Goal: Task Accomplishment & Management: Manage account settings

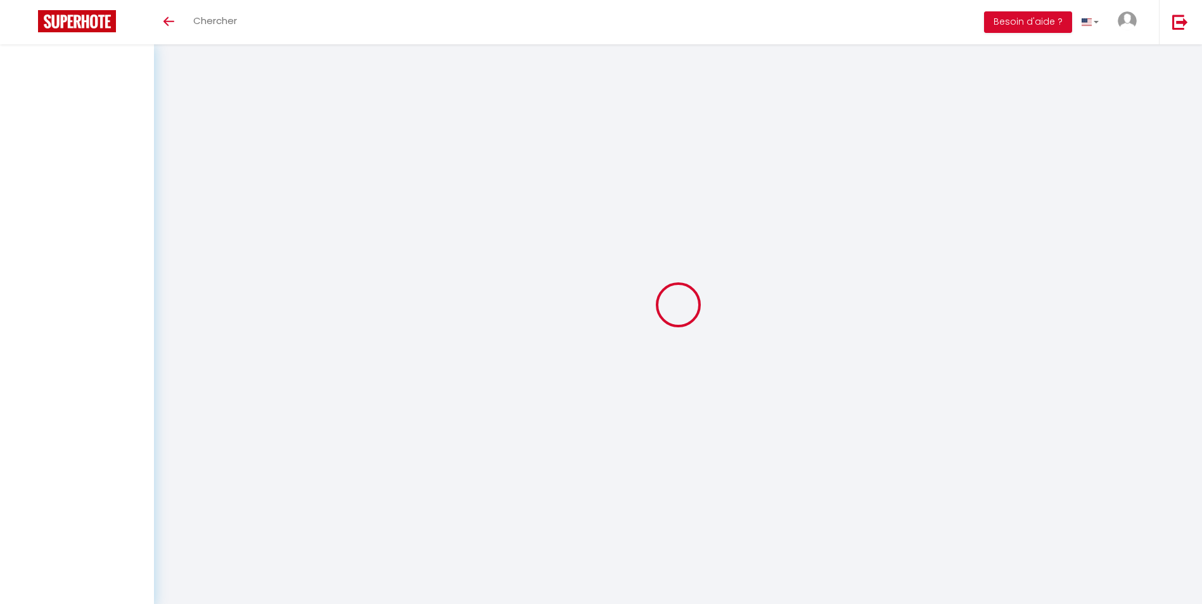
select select
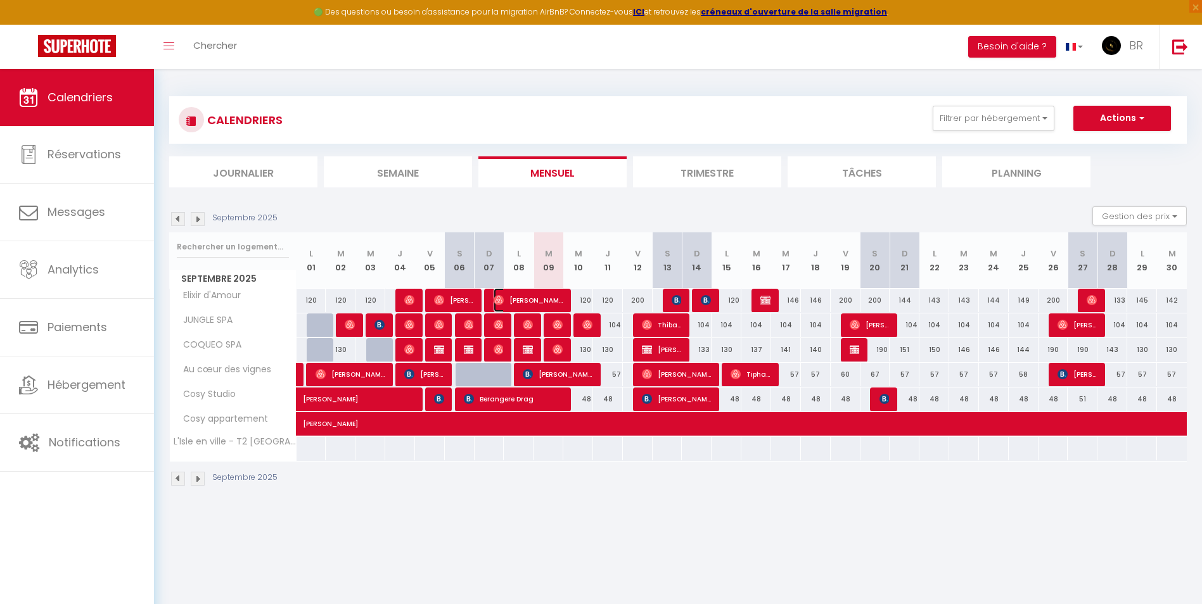
click at [544, 299] on span "[PERSON_NAME]" at bounding box center [528, 300] width 70 height 24
select select "OK"
select select "0"
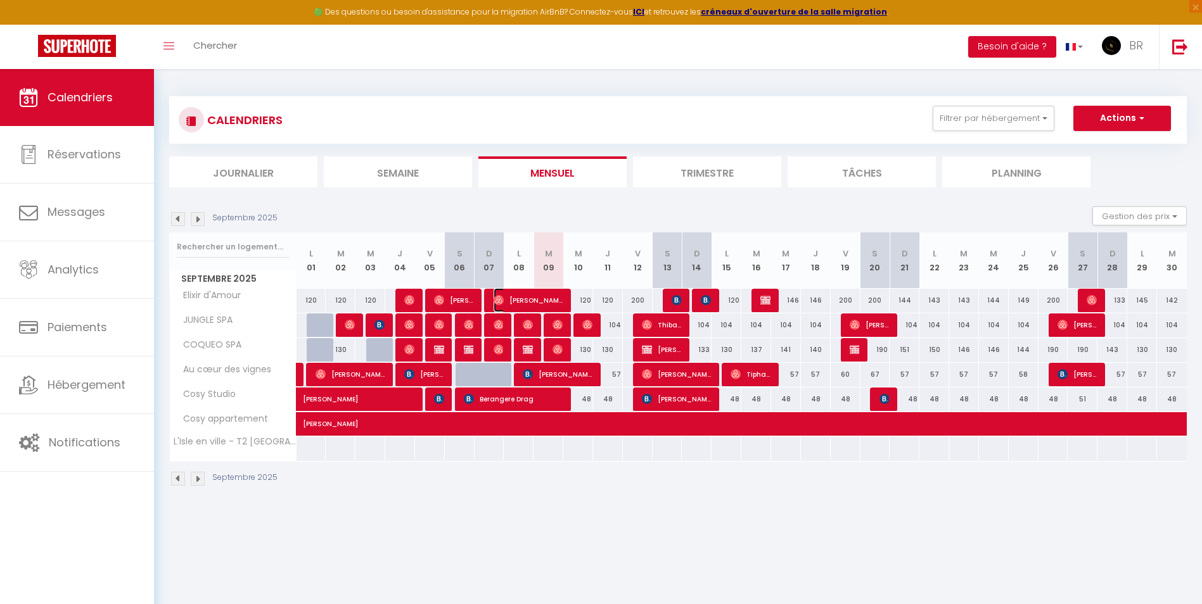
select select "1"
select select
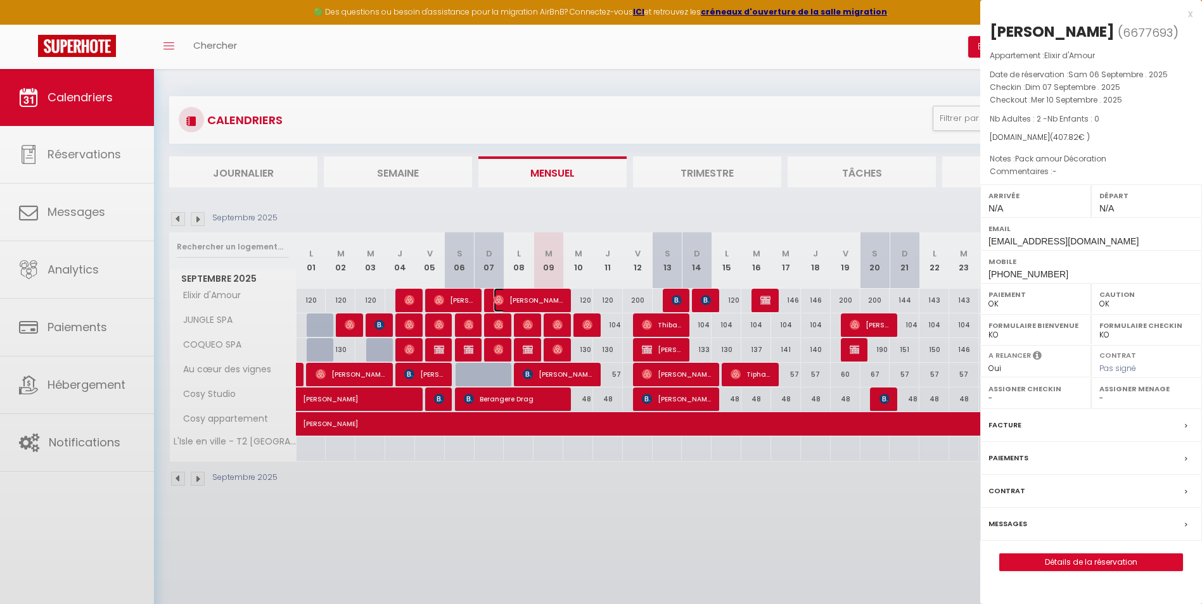
select select "25697"
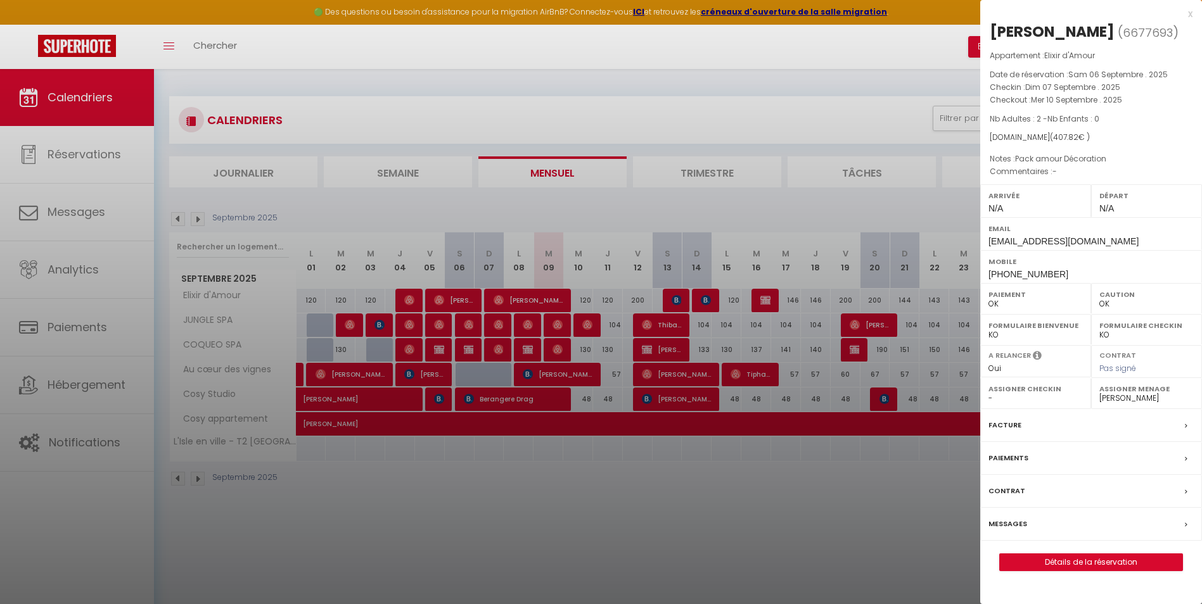
click at [706, 532] on div at bounding box center [601, 302] width 1202 height 604
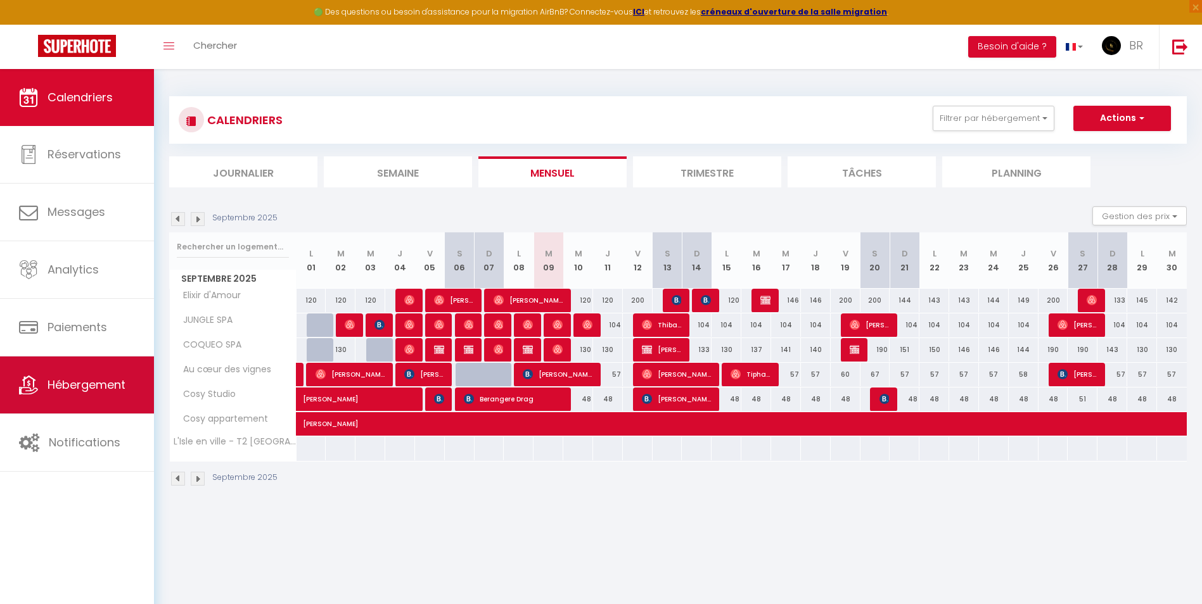
click at [110, 386] on span "Hébergement" at bounding box center [87, 385] width 78 height 16
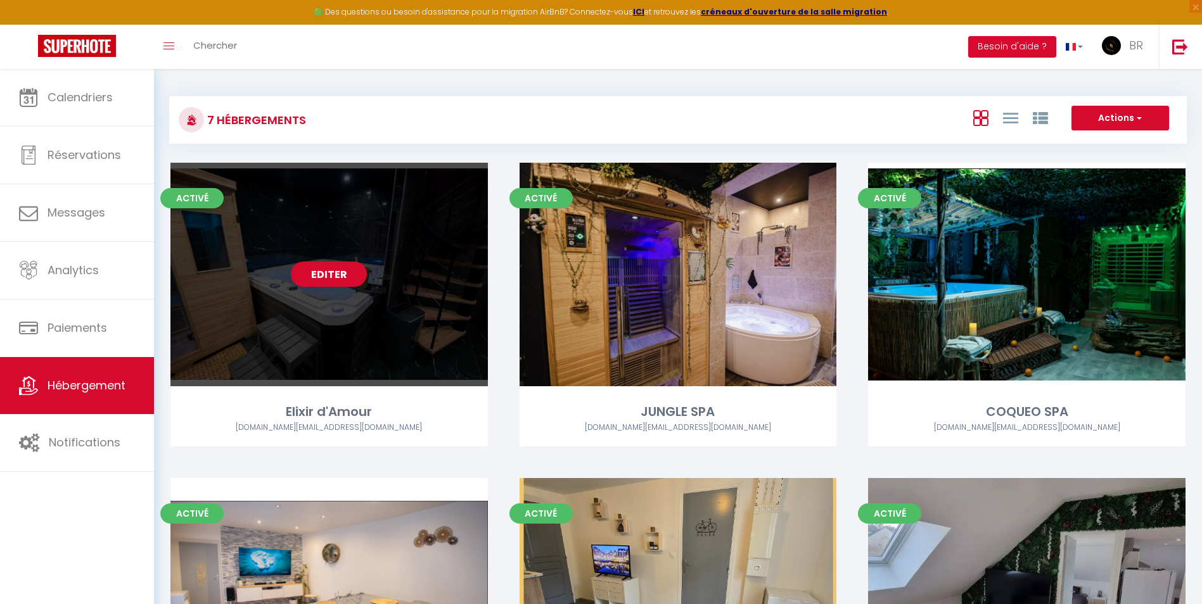
click at [329, 272] on link "Editer" at bounding box center [329, 274] width 76 height 25
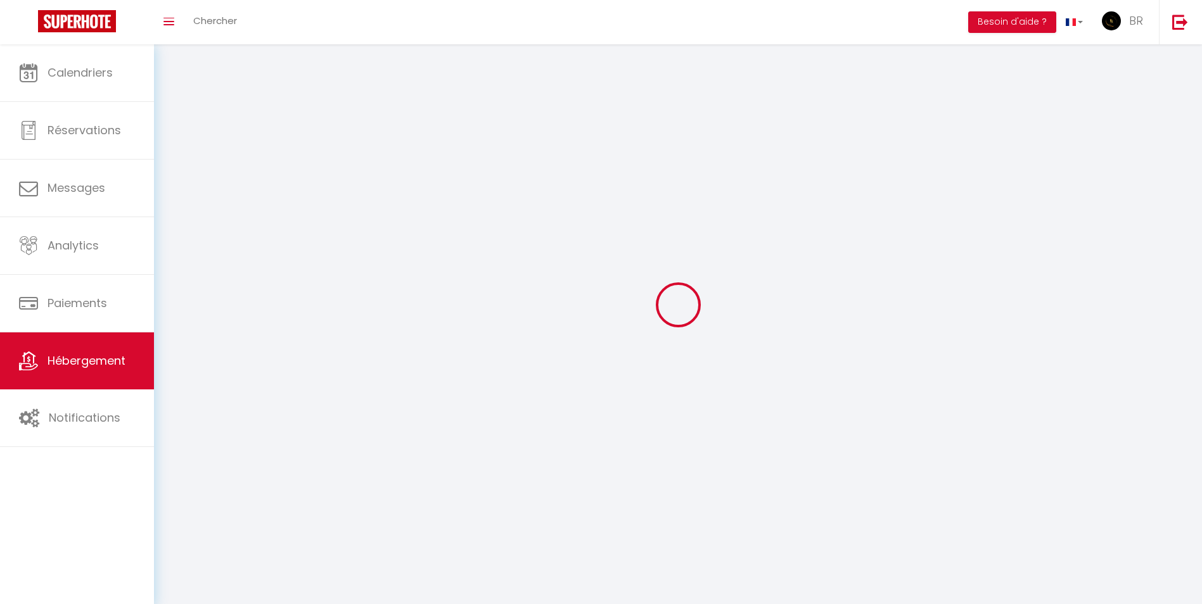
select select
select select "28"
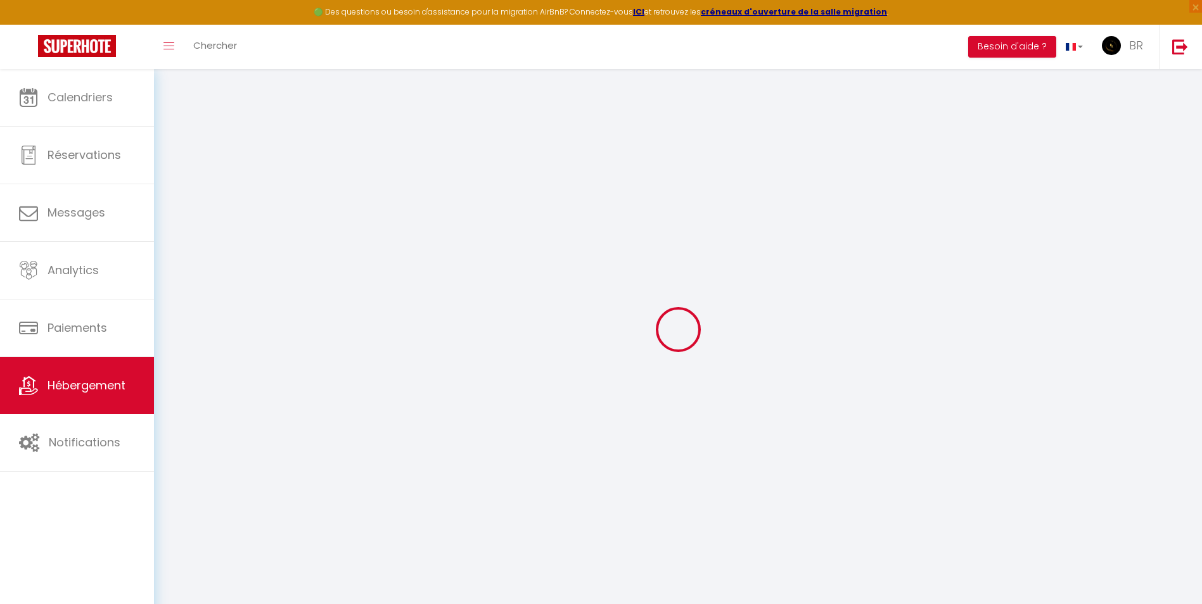
select select
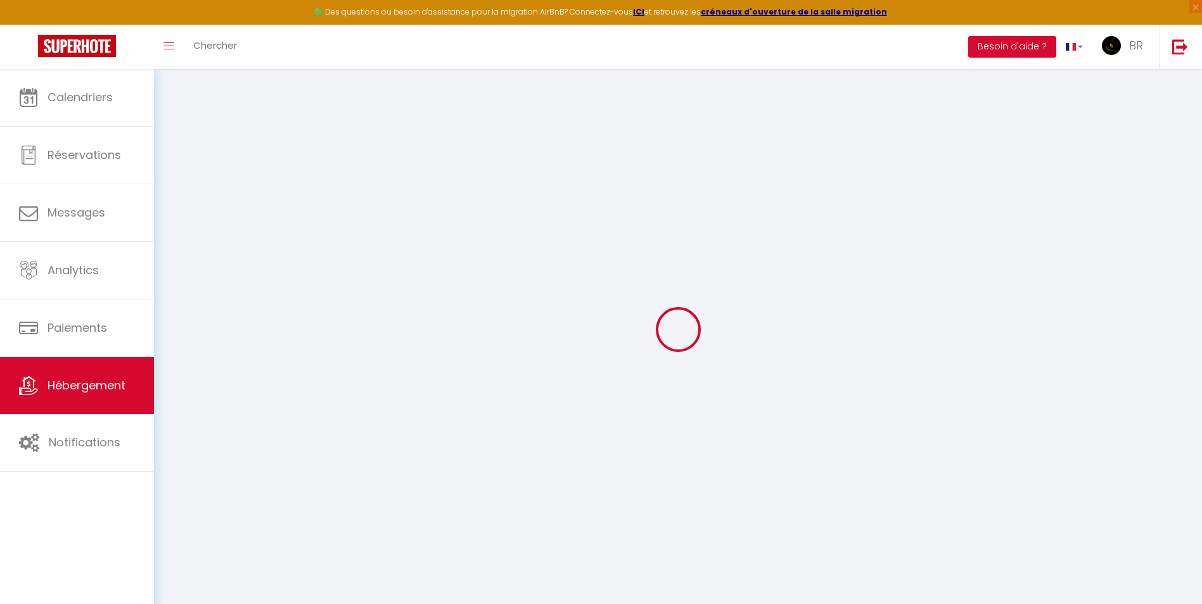
select select
checkbox input "false"
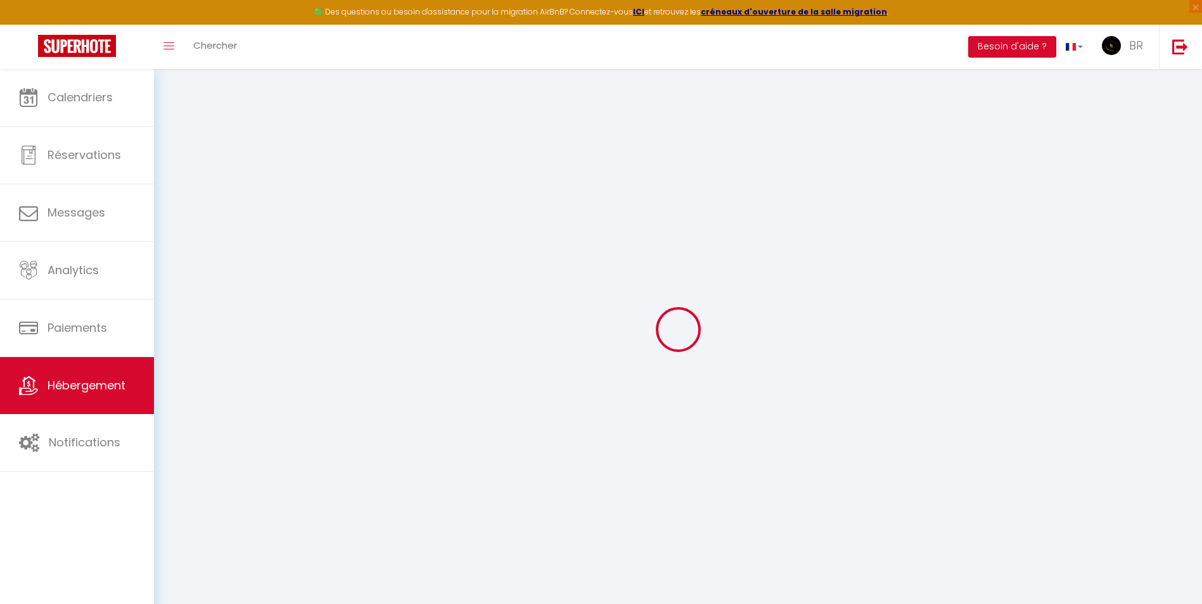
select select
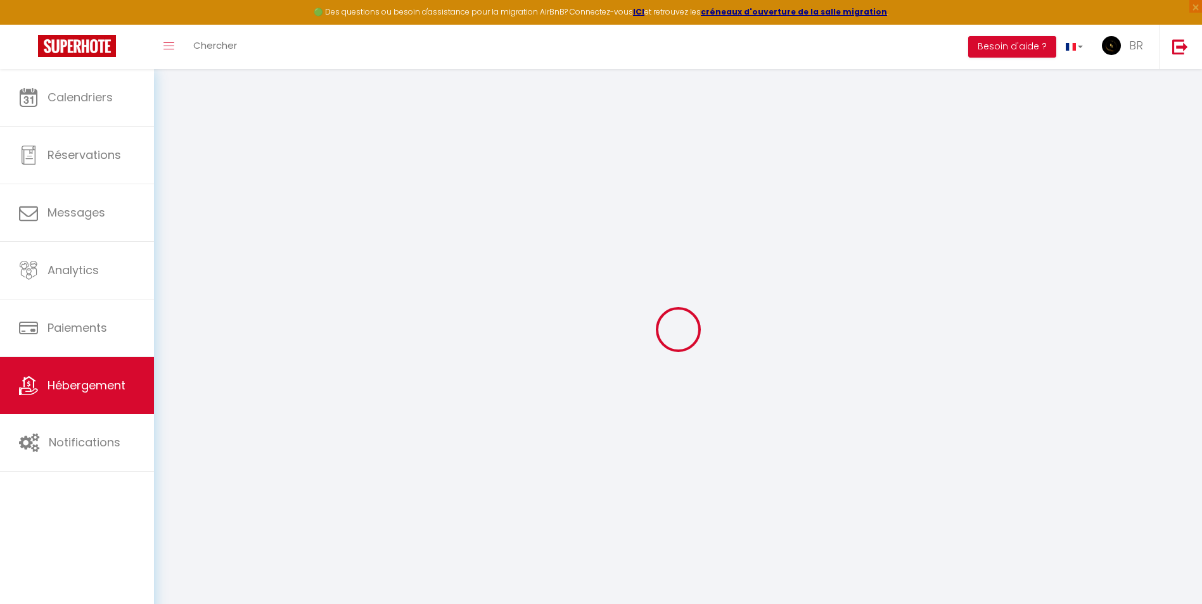
select select
checkbox input "false"
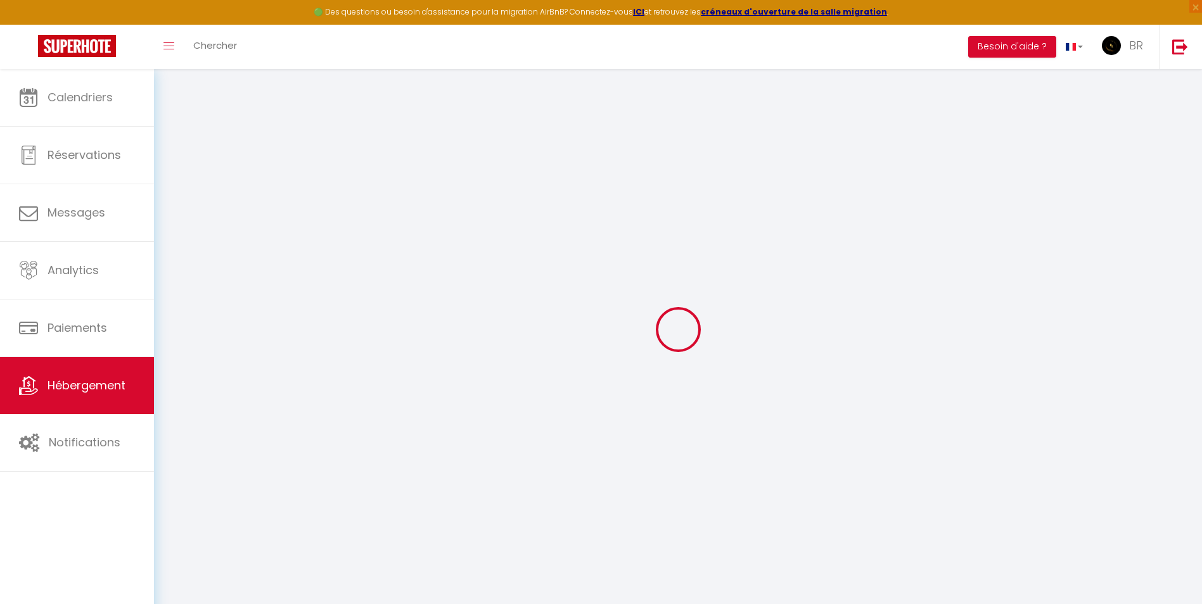
checkbox input "false"
select select
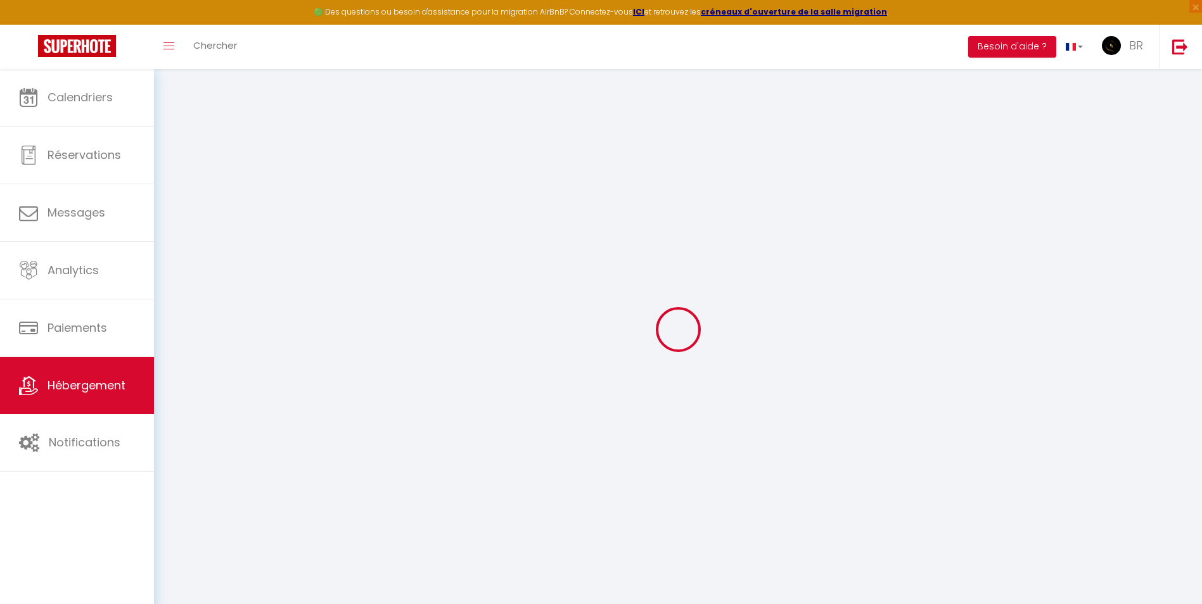
select select
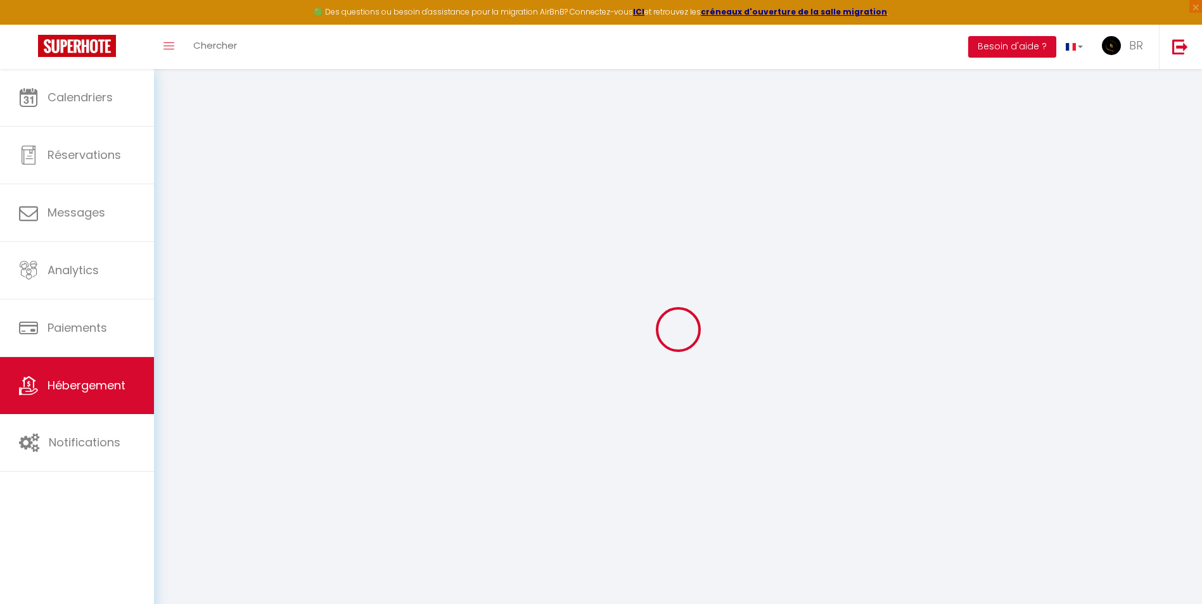
checkbox input "false"
select select
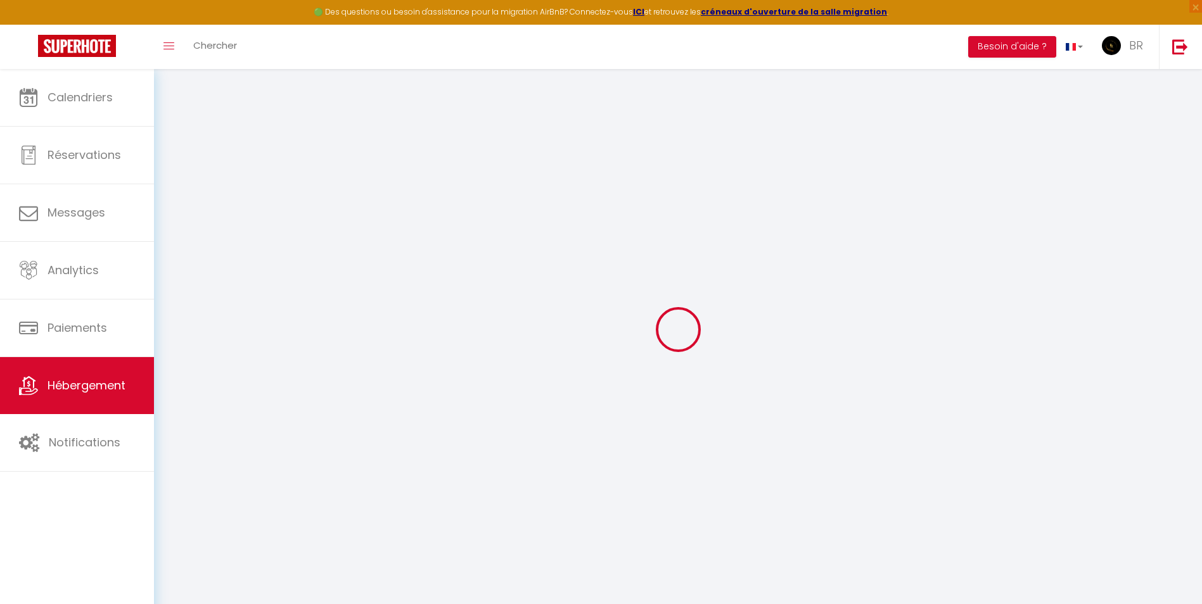
select select
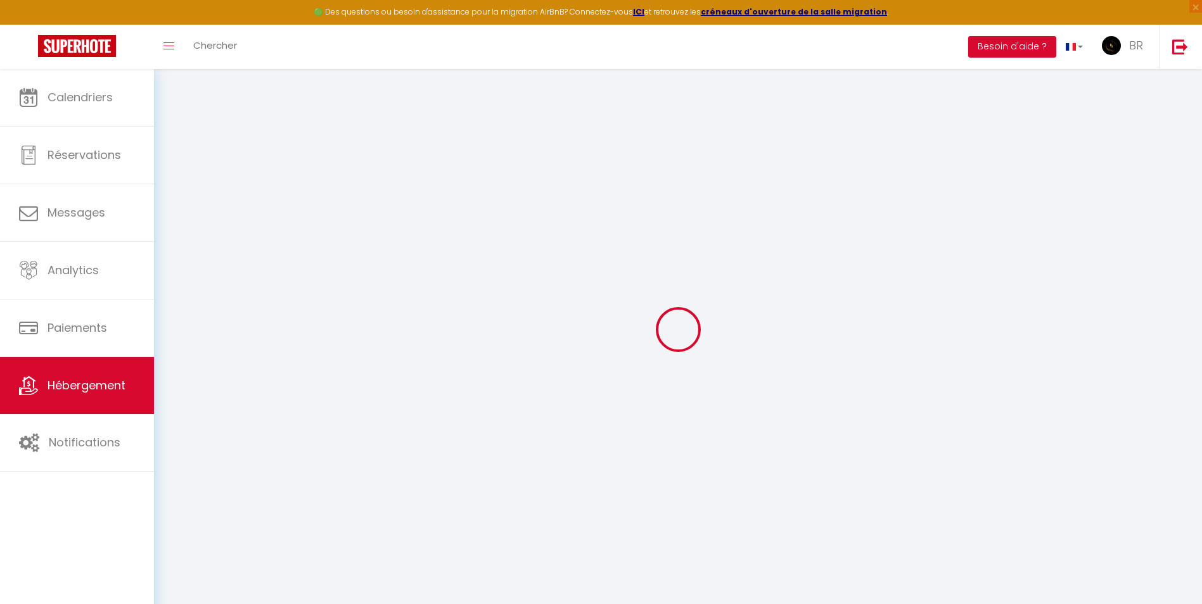
select select
checkbox input "false"
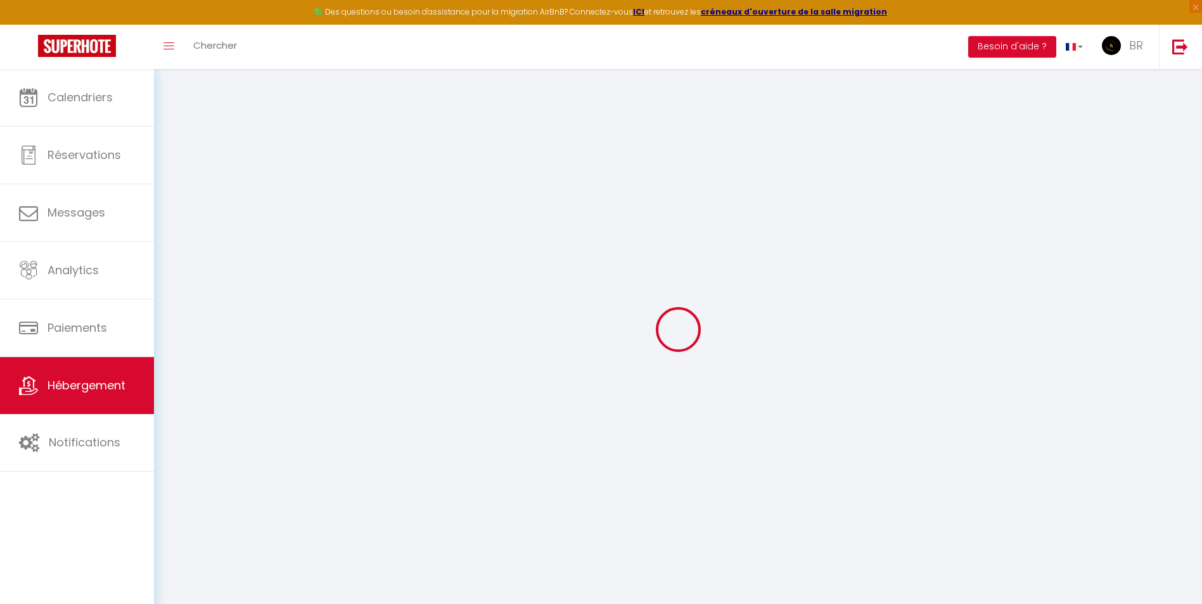
checkbox input "false"
select select
type input "Elixir d'Amour"
type input "BR VENTURE"
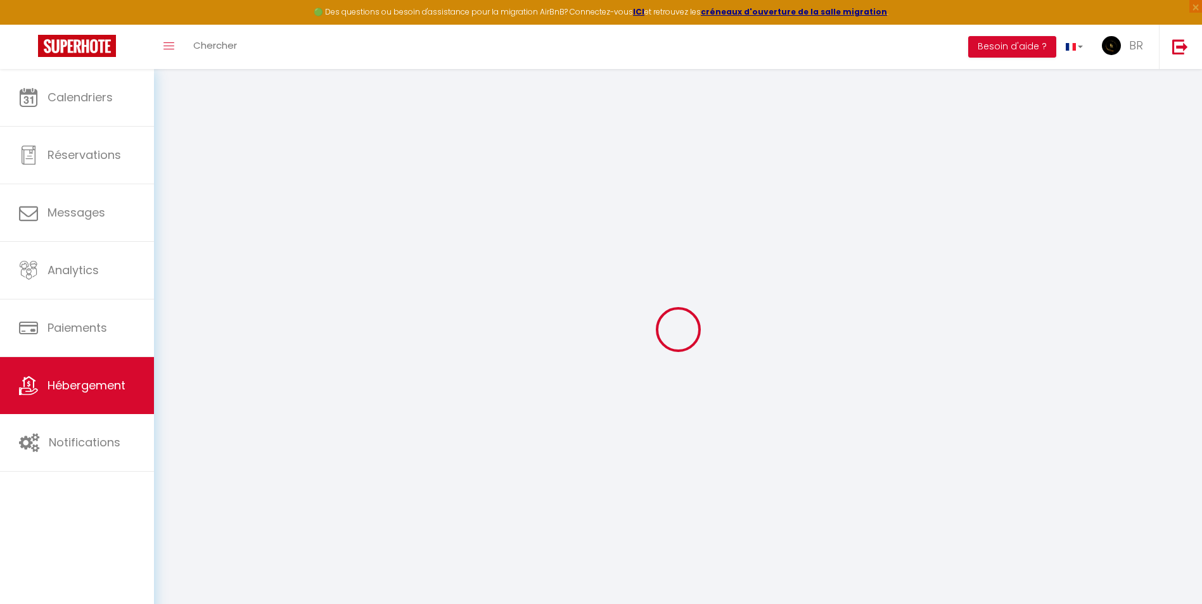
select select "houses"
select select "2"
type input "120"
type input "30"
type input "300"
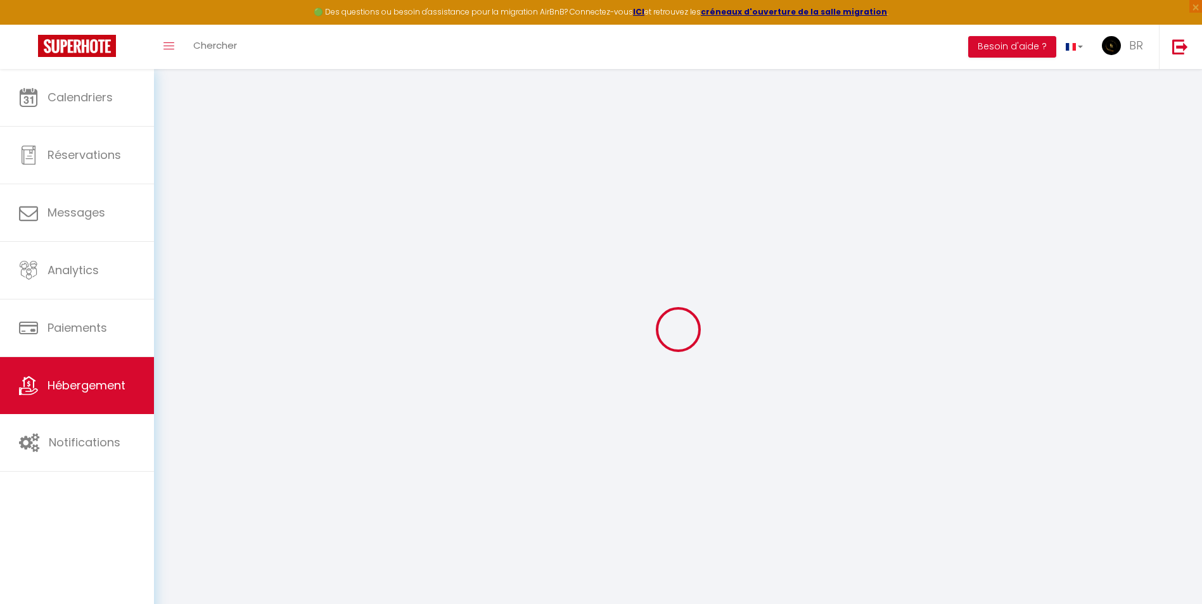
select select
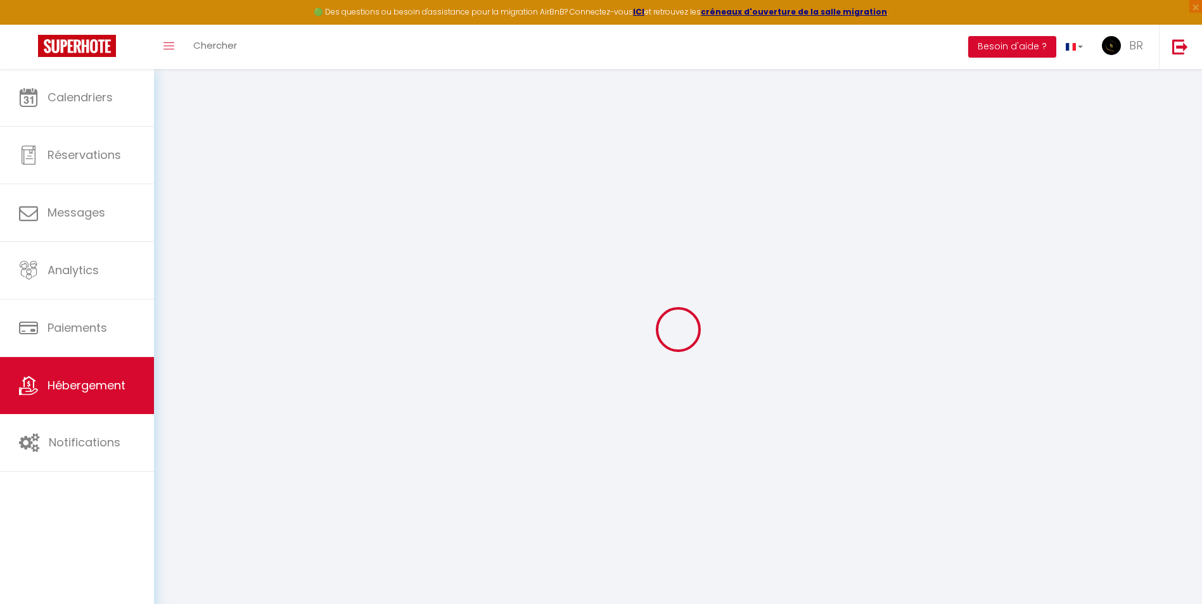
type input "[GEOGRAPHIC_DATA]"
type input "02400"
type input "[GEOGRAPHIC_DATA]"
type input "[EMAIL_ADDRESS][DOMAIN_NAME]"
select select "5848"
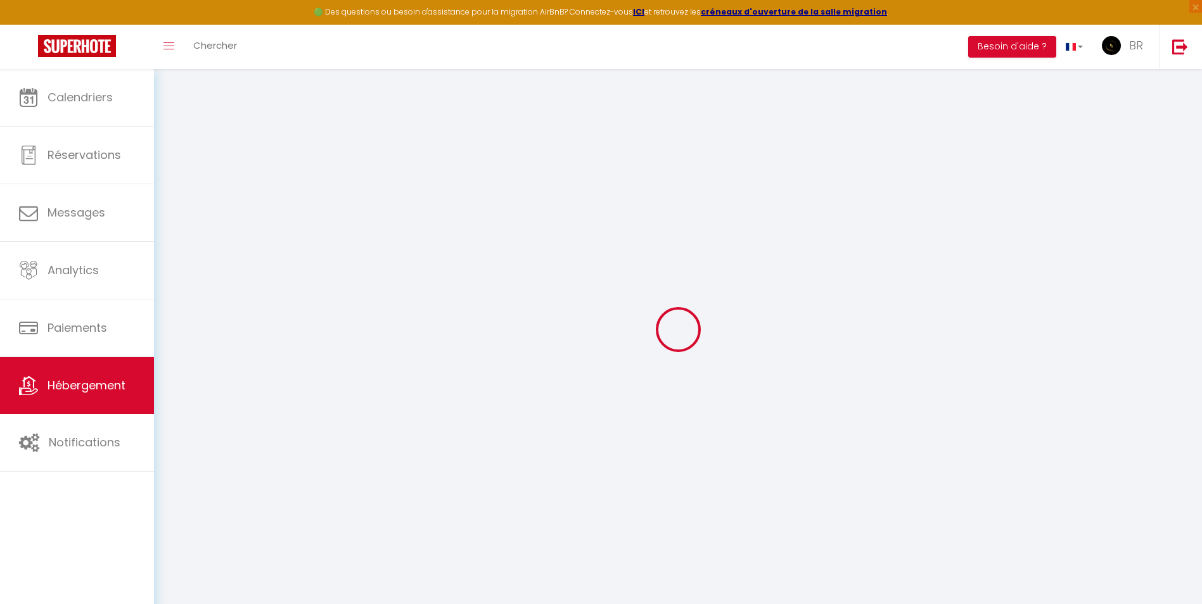
checkbox input "false"
type input "0"
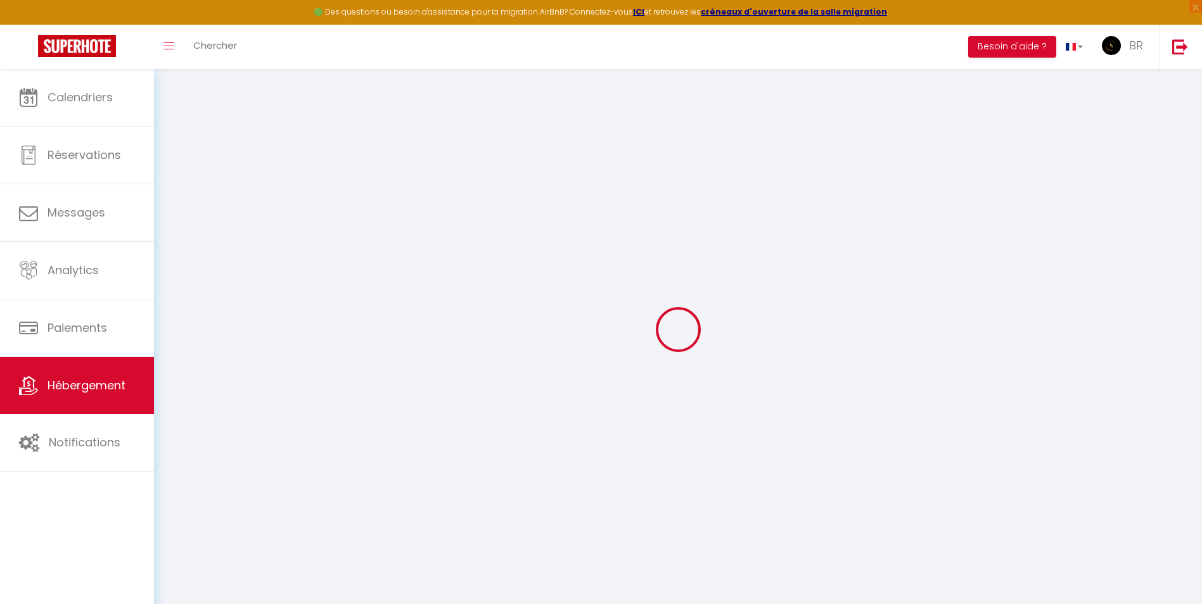
type input "0"
select select
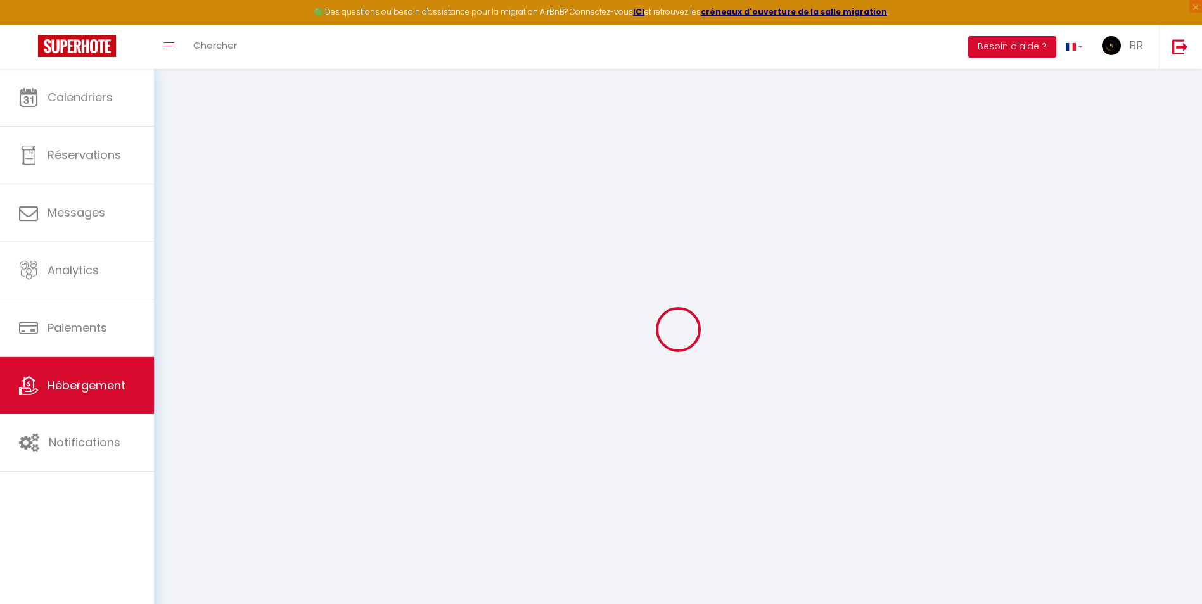
checkbox input "false"
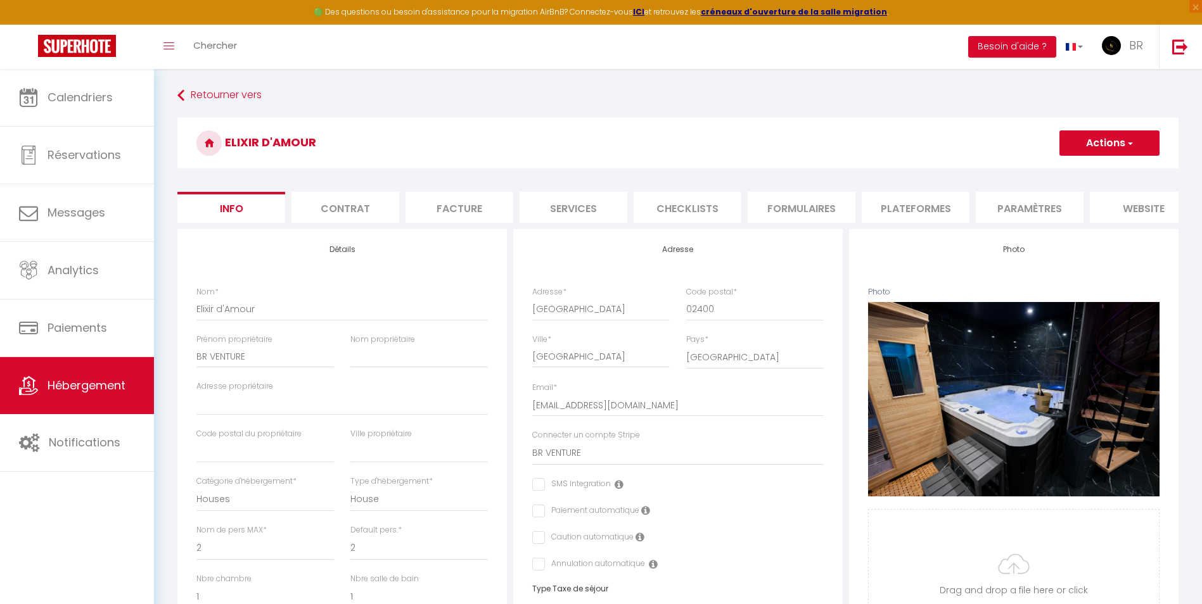
click at [701, 206] on li "Checklists" at bounding box center [687, 207] width 108 height 31
select select
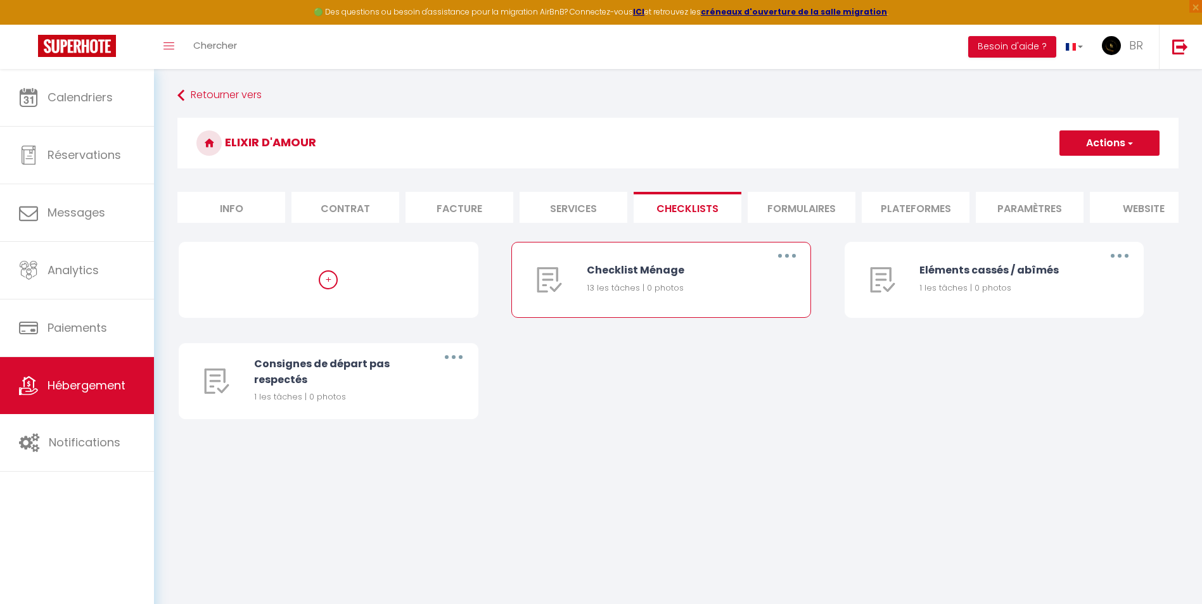
click at [791, 263] on button "button" at bounding box center [786, 256] width 35 height 20
click at [782, 289] on link "Editer" at bounding box center [754, 285] width 94 height 22
type input "Checklist Ménage"
type input "Procédure OBLIGATOIRE à suivre à la fin du ménage"
select select
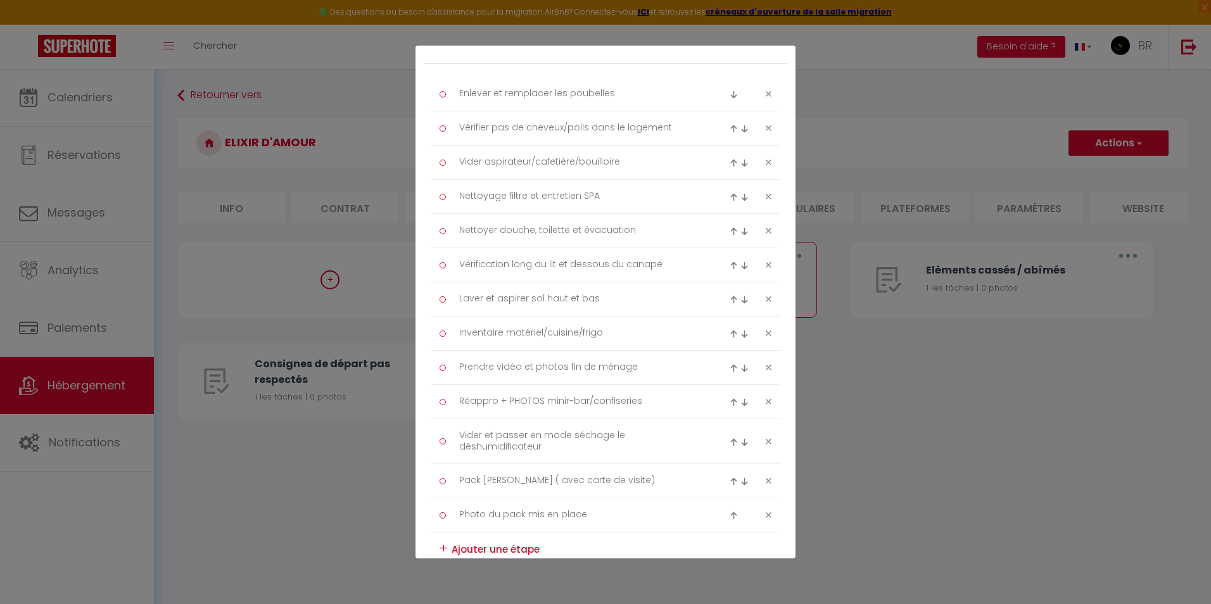
scroll to position [63, 0]
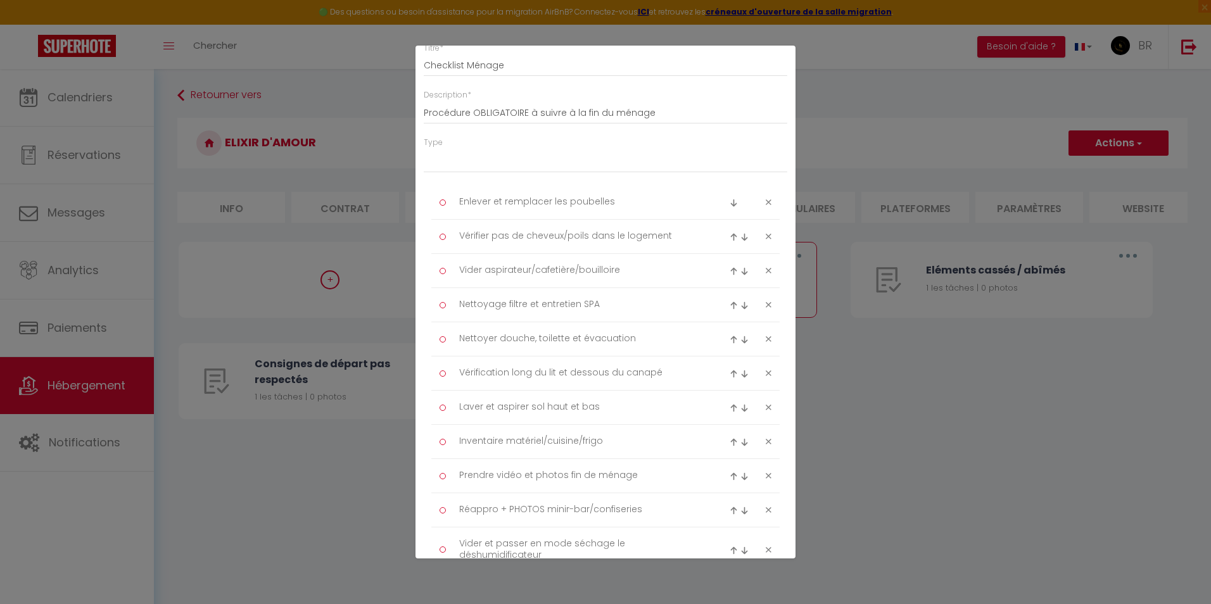
click at [335, 105] on div "Liste de checklist × Titre * Checklist Ménage Description * Procédure OBLIGATOI…" at bounding box center [605, 302] width 1211 height 604
drag, startPoint x: 205, startPoint y: 89, endPoint x: 867, endPoint y: 89, distance: 662.5
click at [208, 89] on div "Liste de checklist × Titre * Checklist Ménage Description * Procédure OBLIGATOI…" at bounding box center [605, 302] width 1211 height 604
click at [915, 379] on div "Liste de checklist × Titre * Checklist Ménage Description * Procédure OBLIGATOI…" at bounding box center [605, 302] width 1211 height 604
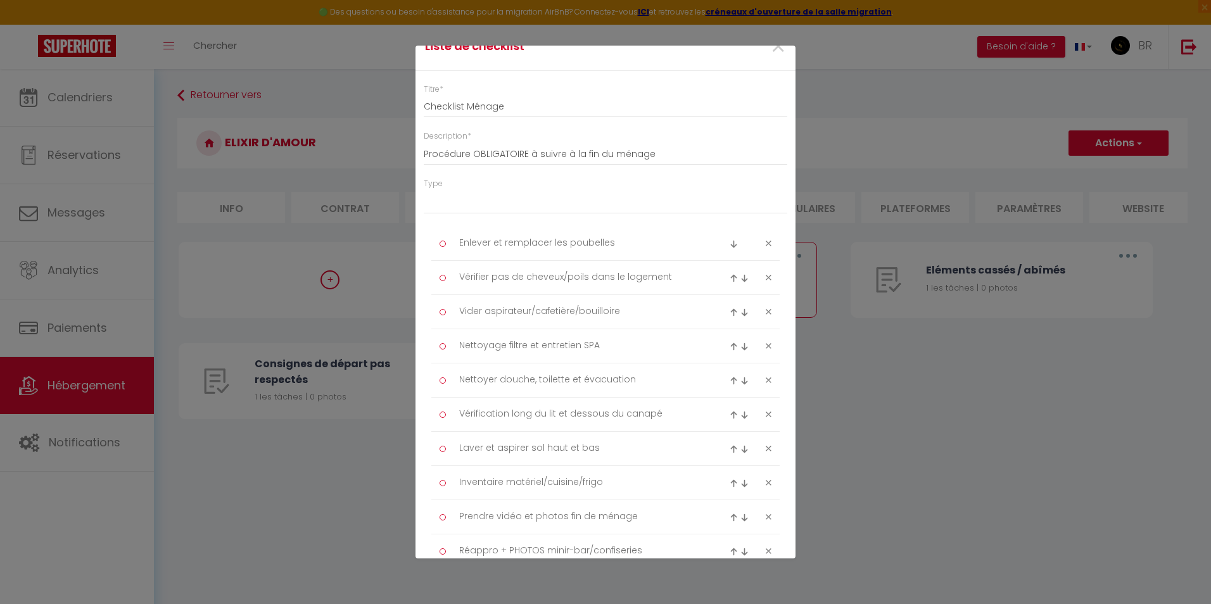
scroll to position [0, 0]
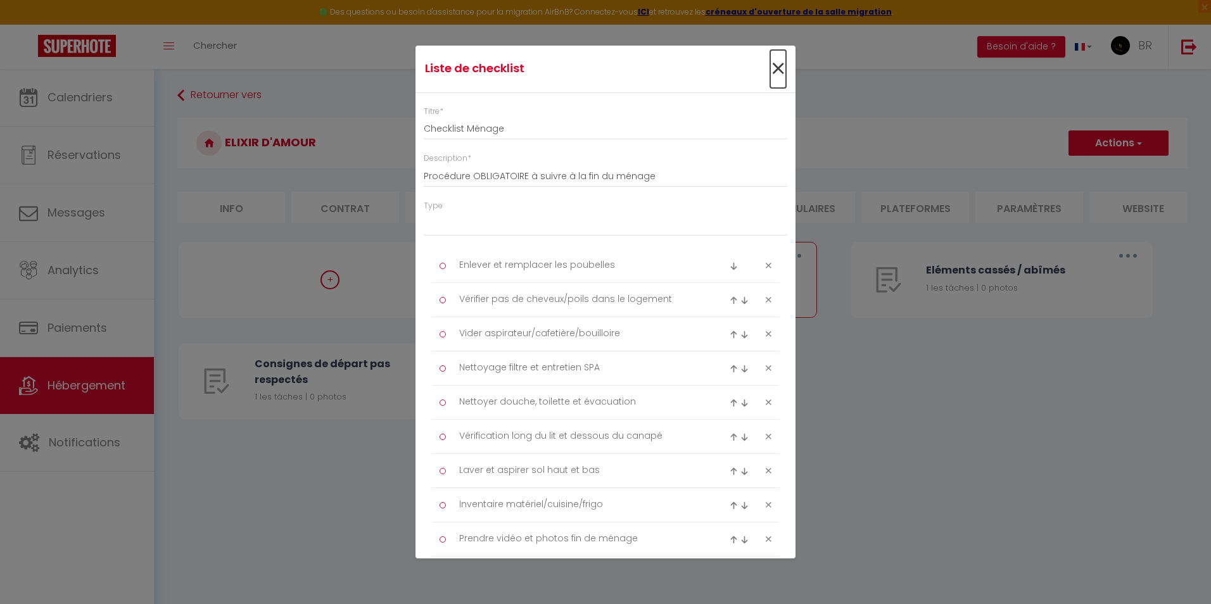
click at [770, 73] on span "×" at bounding box center [778, 69] width 16 height 38
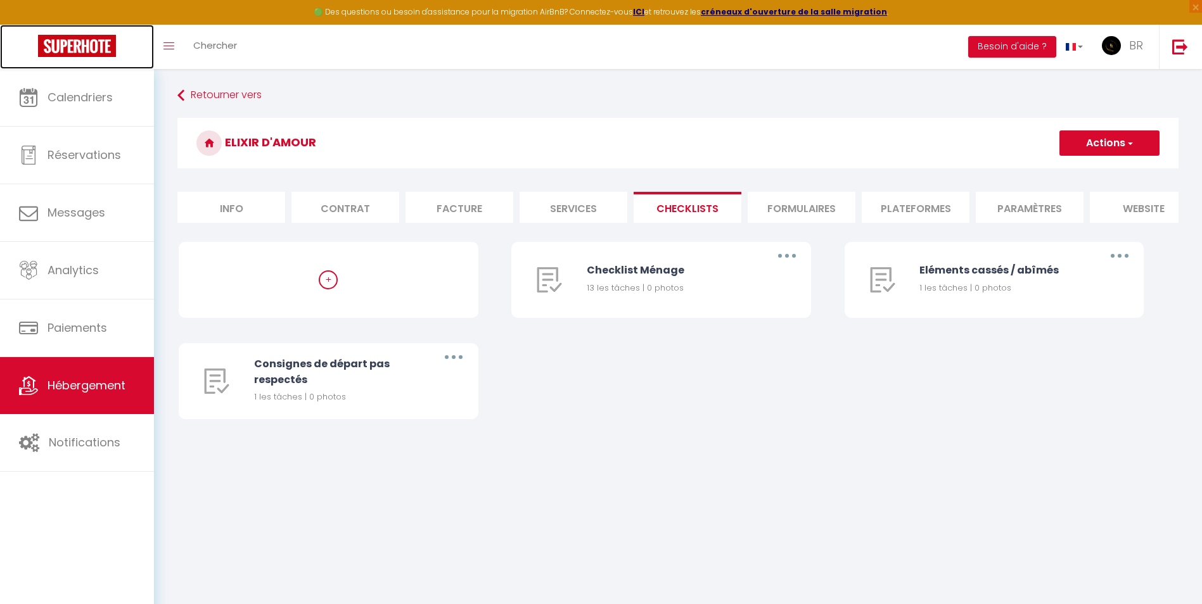
click at [103, 56] on img at bounding box center [77, 46] width 78 height 22
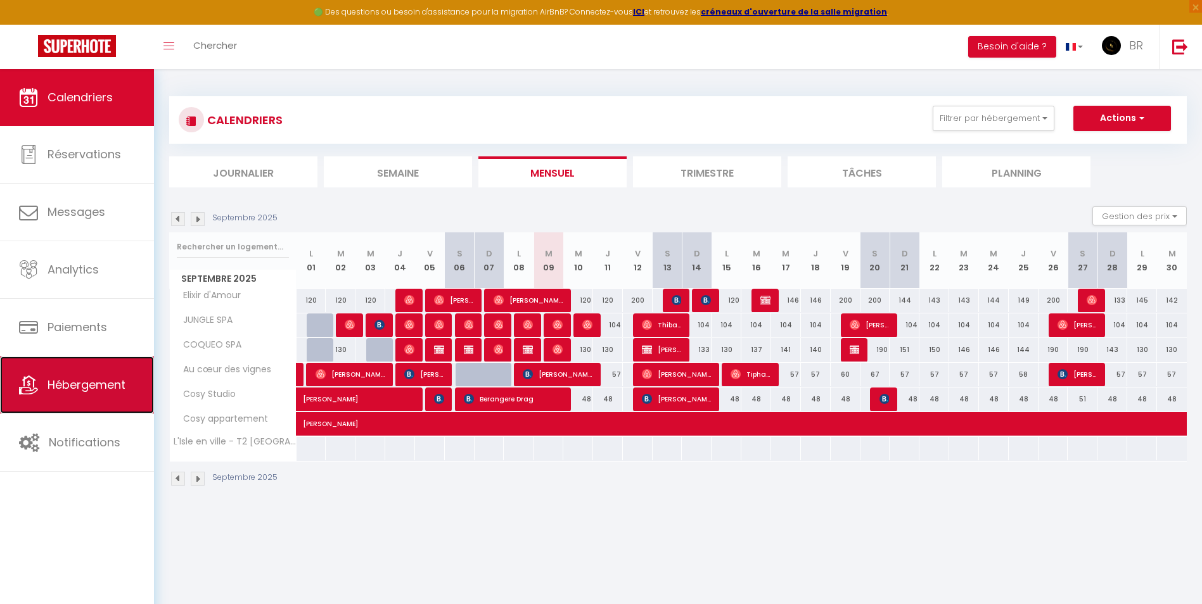
click at [90, 384] on span "Hébergement" at bounding box center [87, 385] width 78 height 16
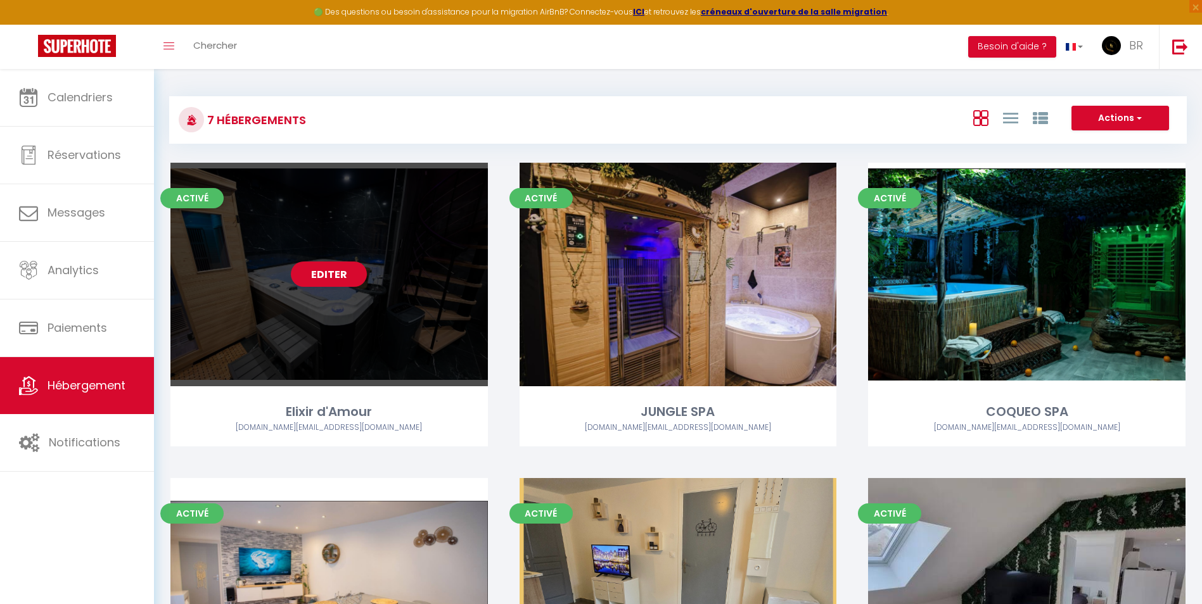
click at [331, 276] on link "Editer" at bounding box center [329, 274] width 76 height 25
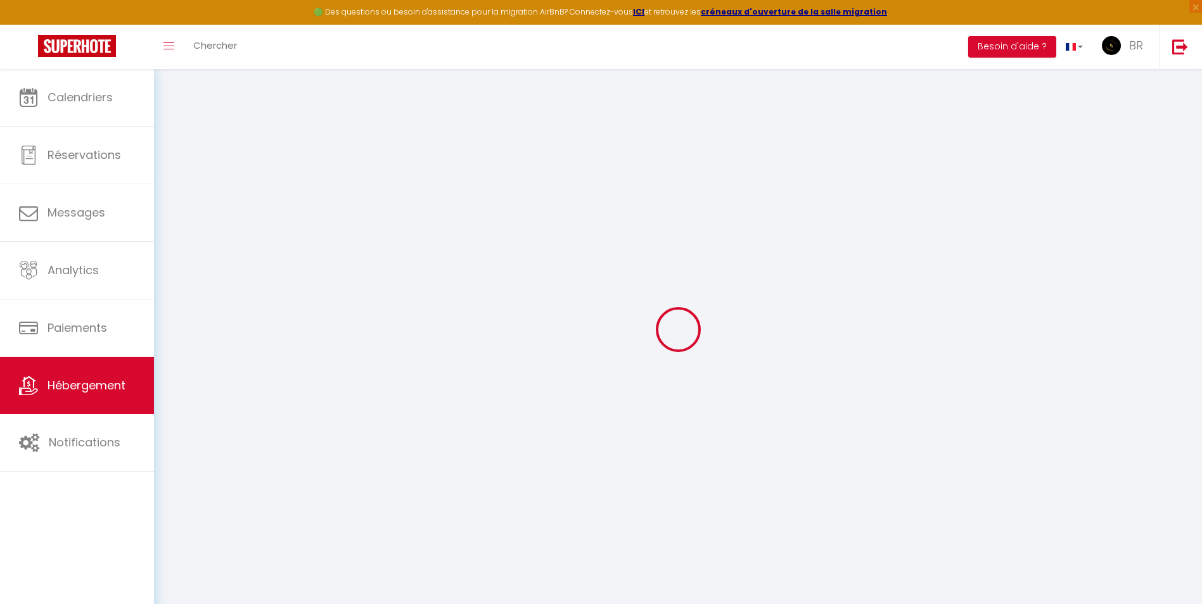
select select
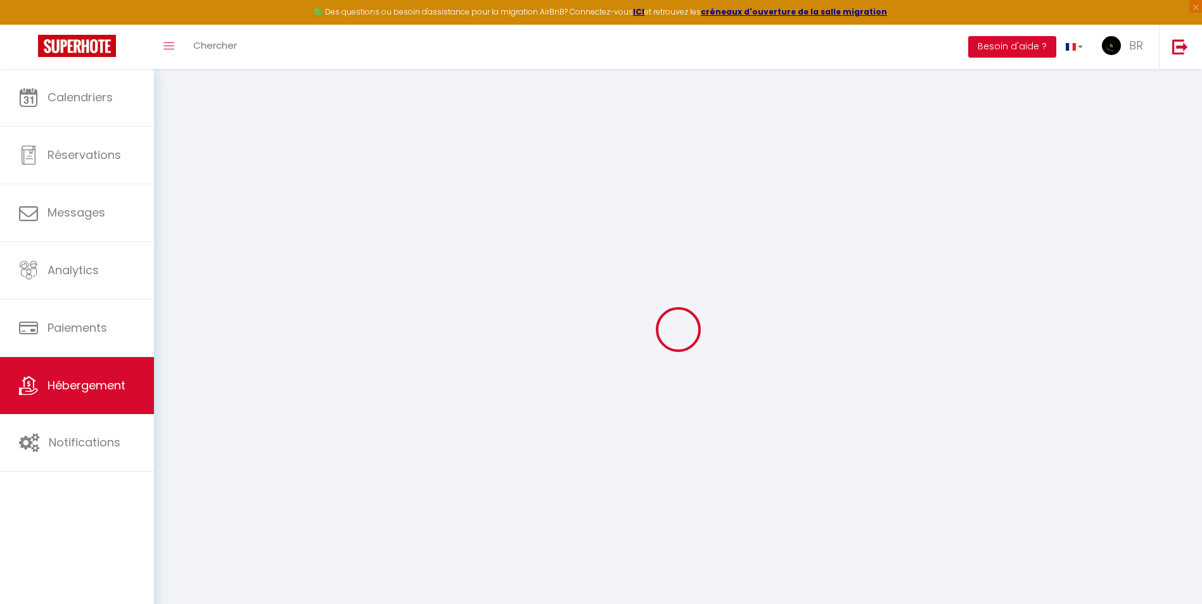
select select
checkbox input "false"
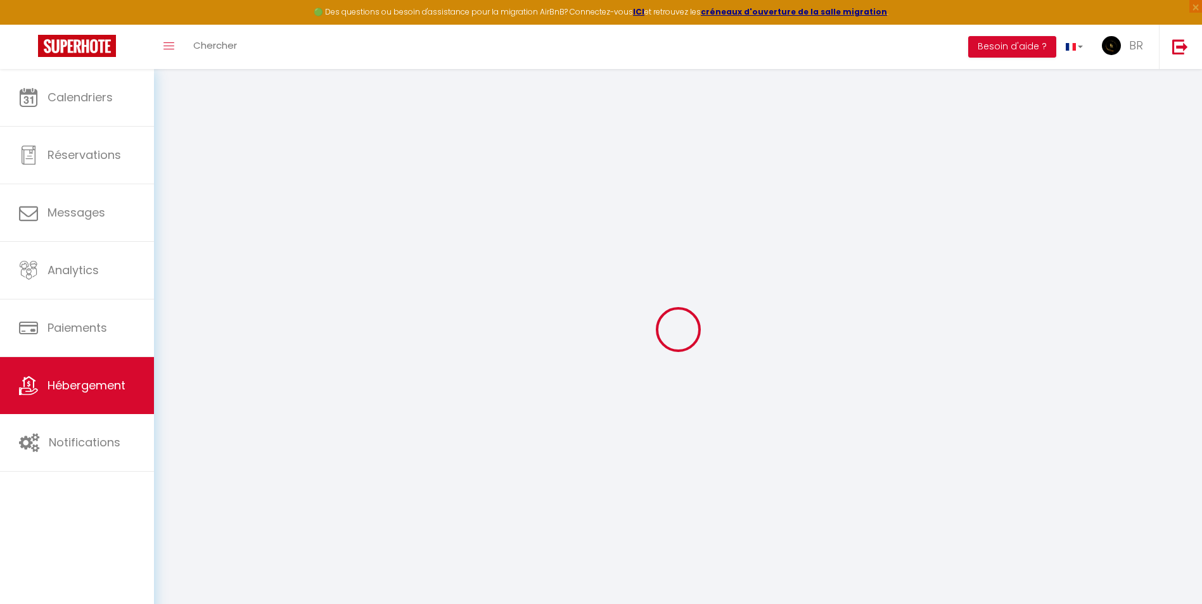
select select
type input "Elixir d'Amour"
type input "BR VENTURE"
select select "houses"
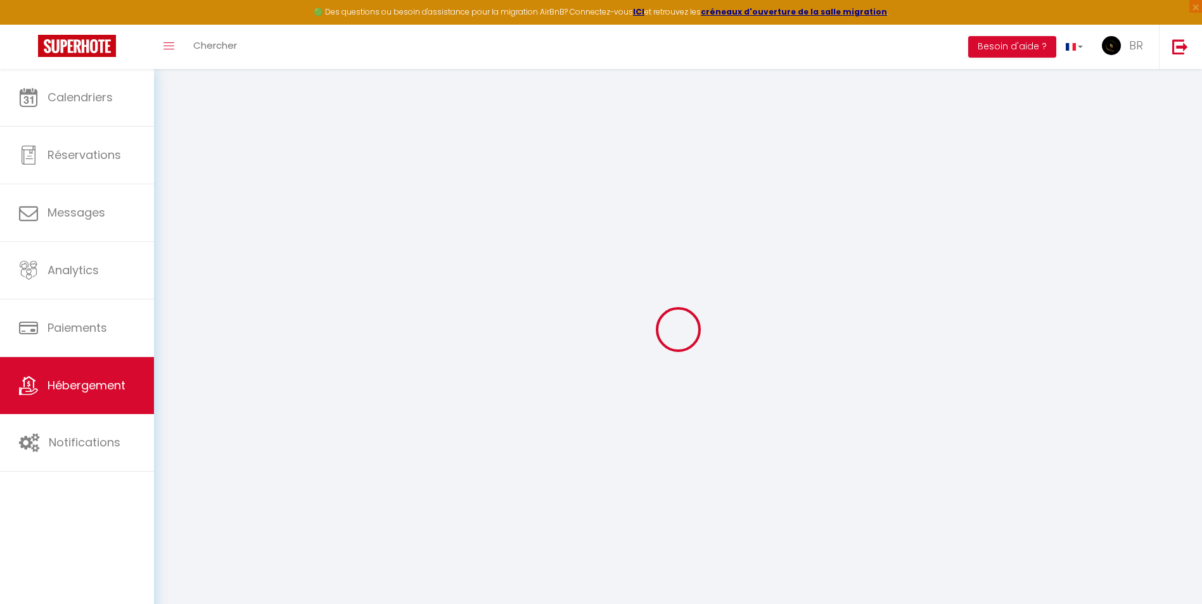
select select "2"
type input "120"
type input "30"
type input "300"
select select
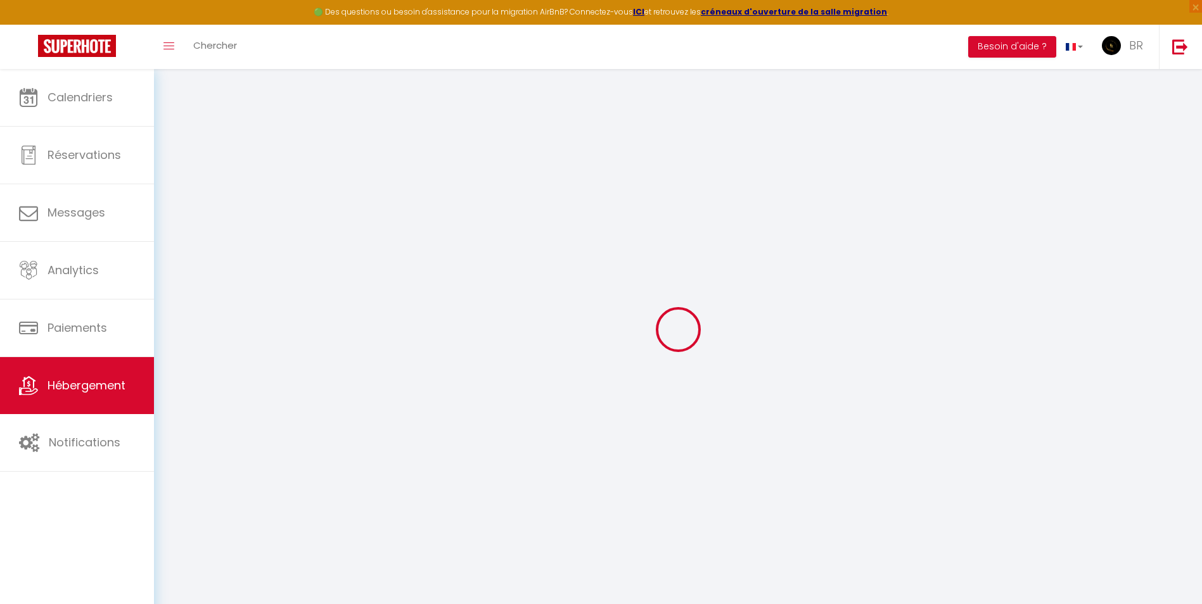
select select
type input "[GEOGRAPHIC_DATA]"
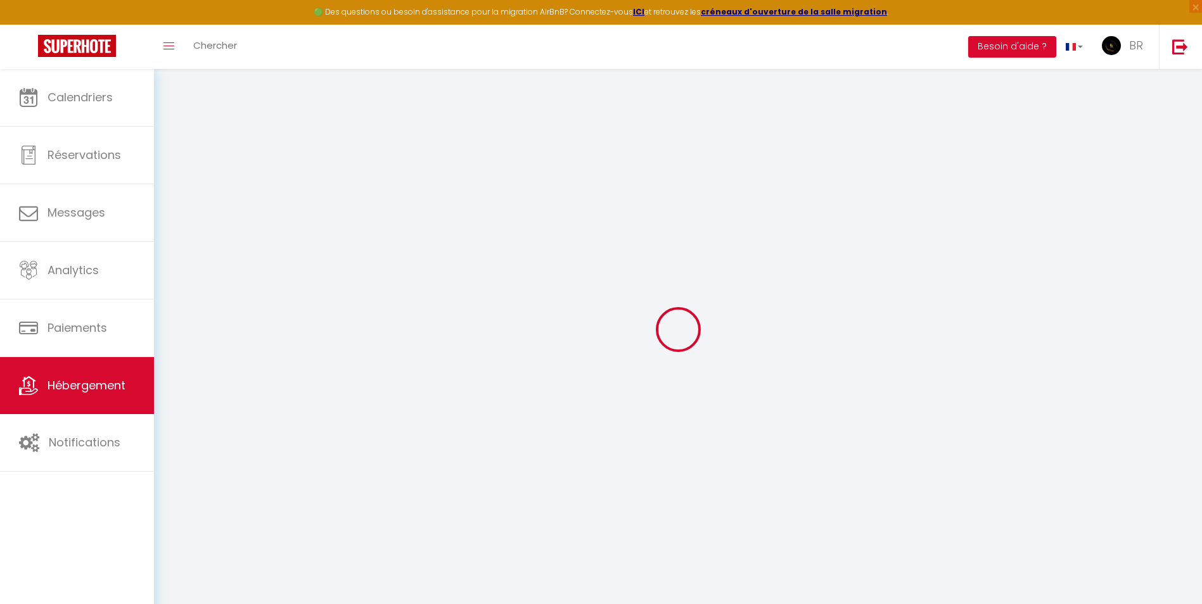
type input "02400"
type input "[GEOGRAPHIC_DATA]"
type input "[EMAIL_ADDRESS][DOMAIN_NAME]"
select select "5848"
checkbox input "false"
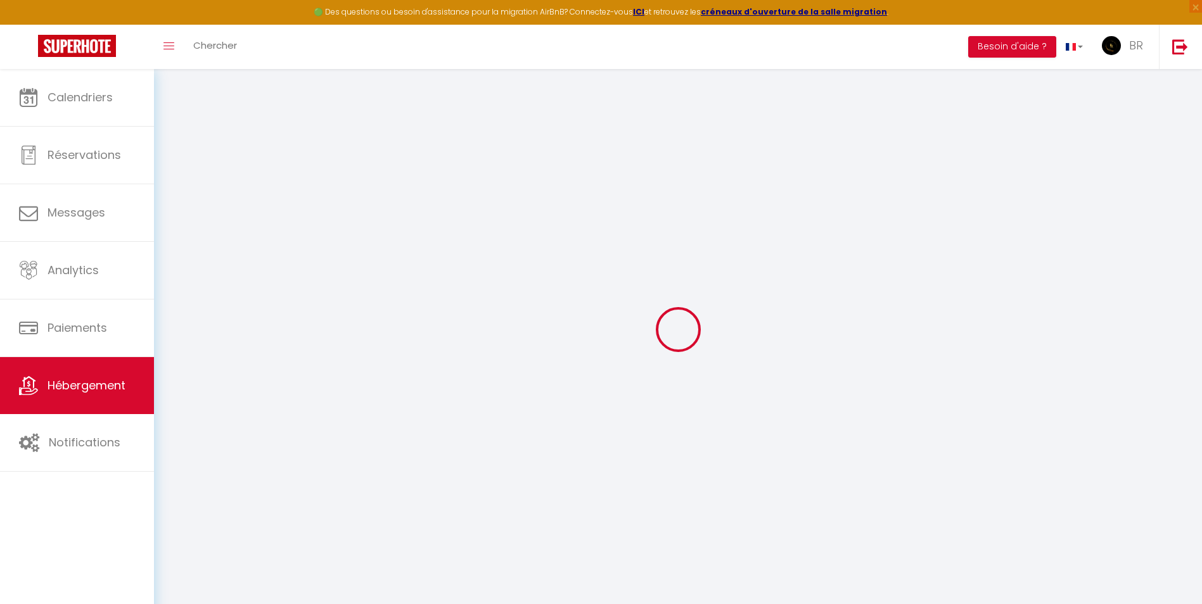
checkbox input "false"
type input "0"
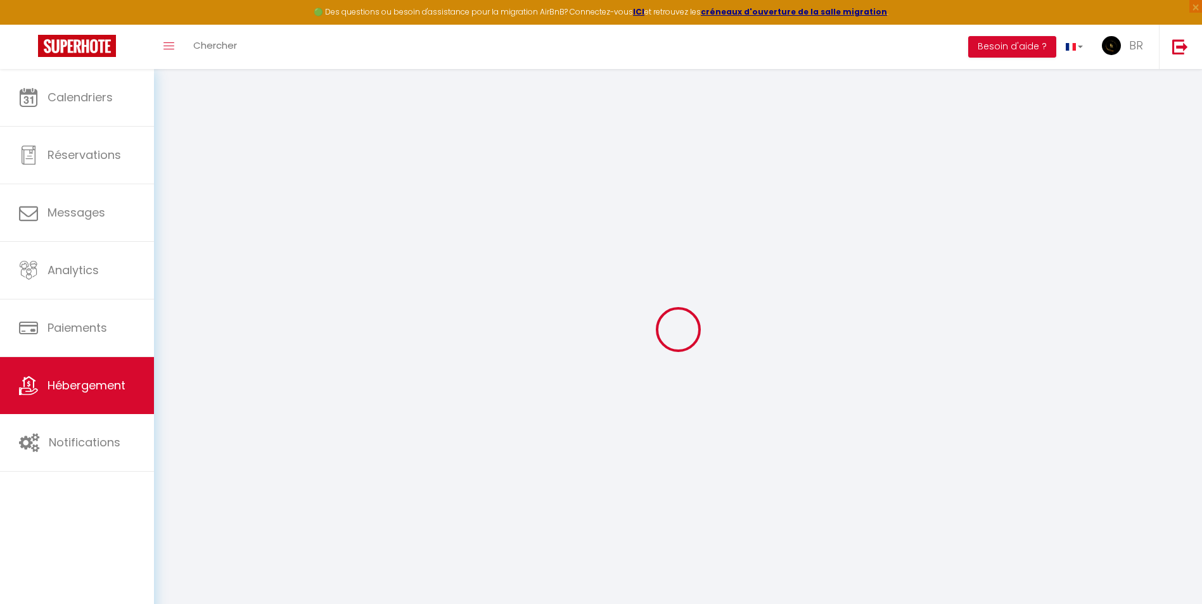
type input "0"
select select
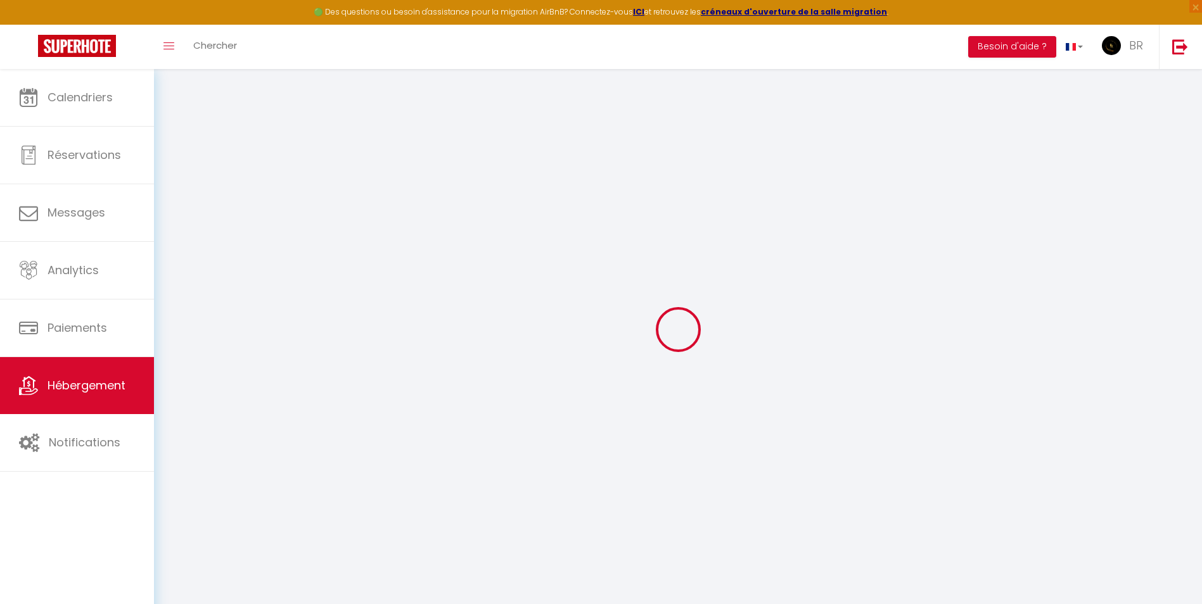
select select
checkbox input "false"
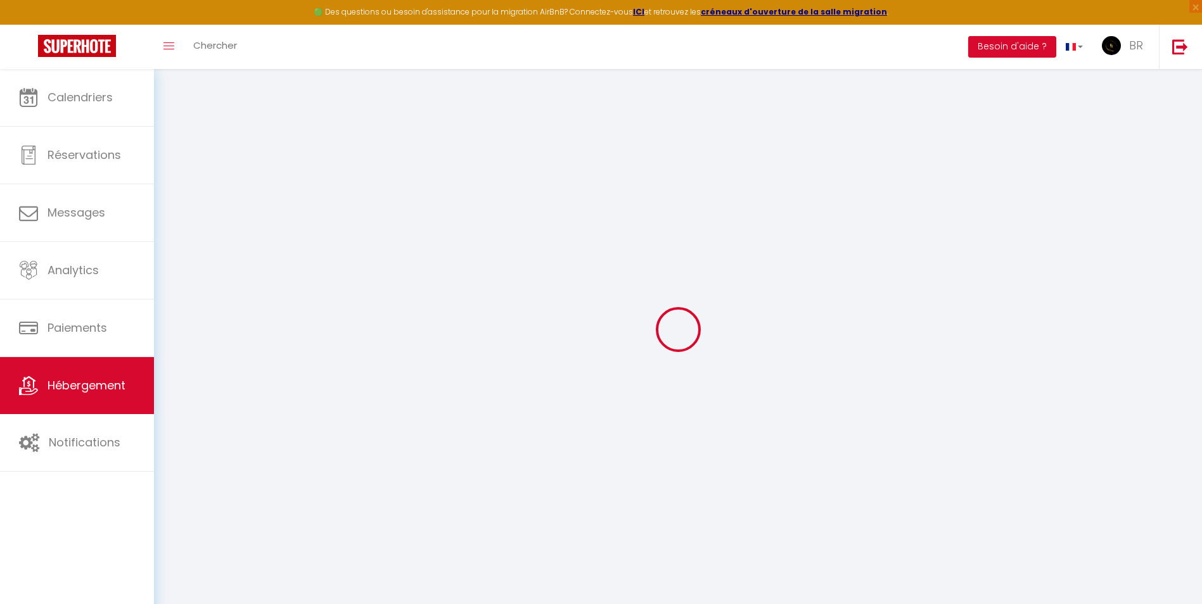
checkbox input "false"
select select
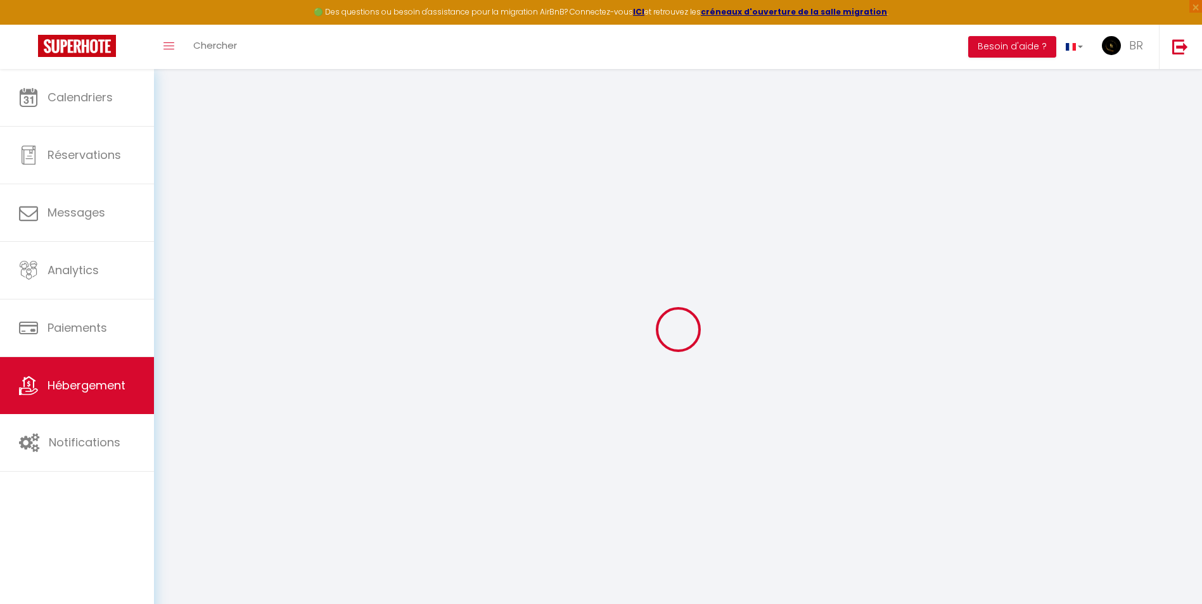
select select
checkbox input "false"
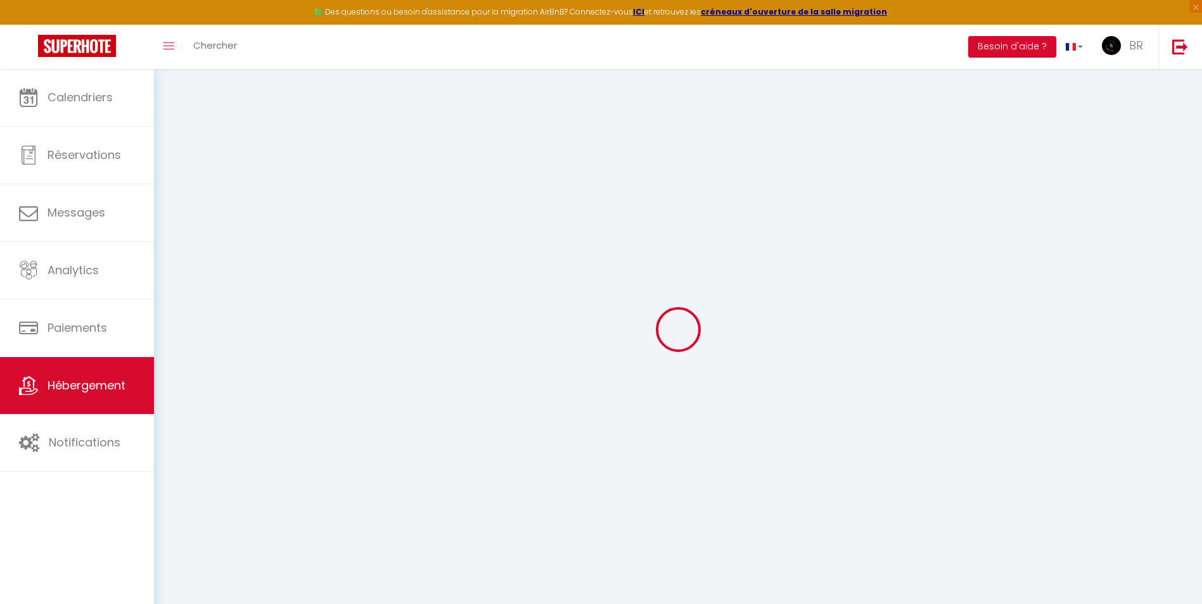
checkbox input "false"
select select
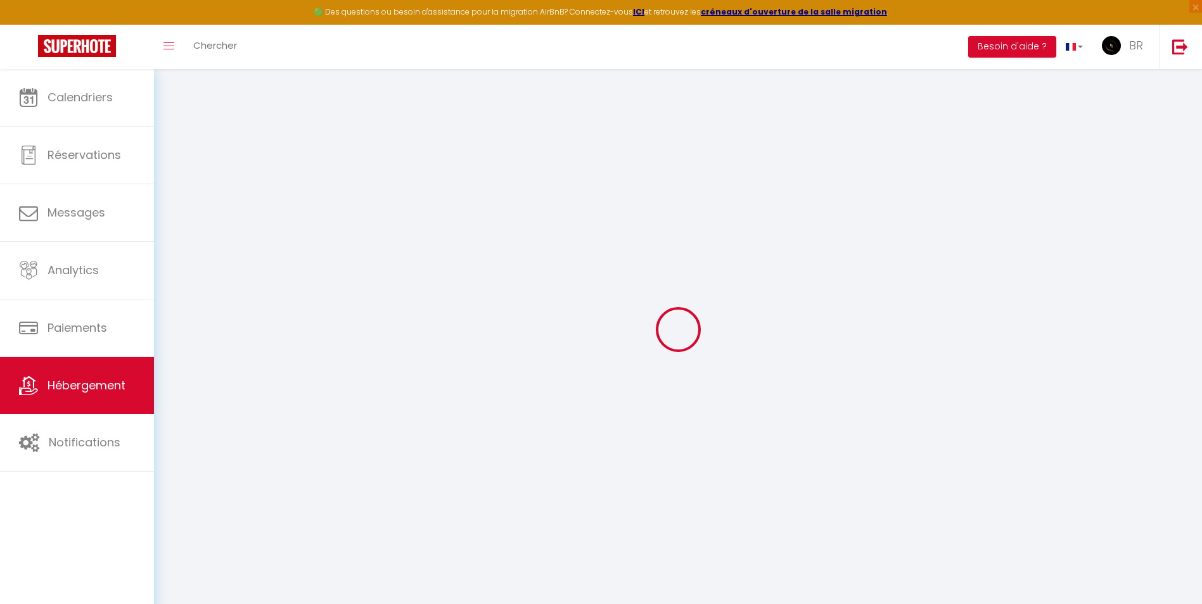
checkbox input "false"
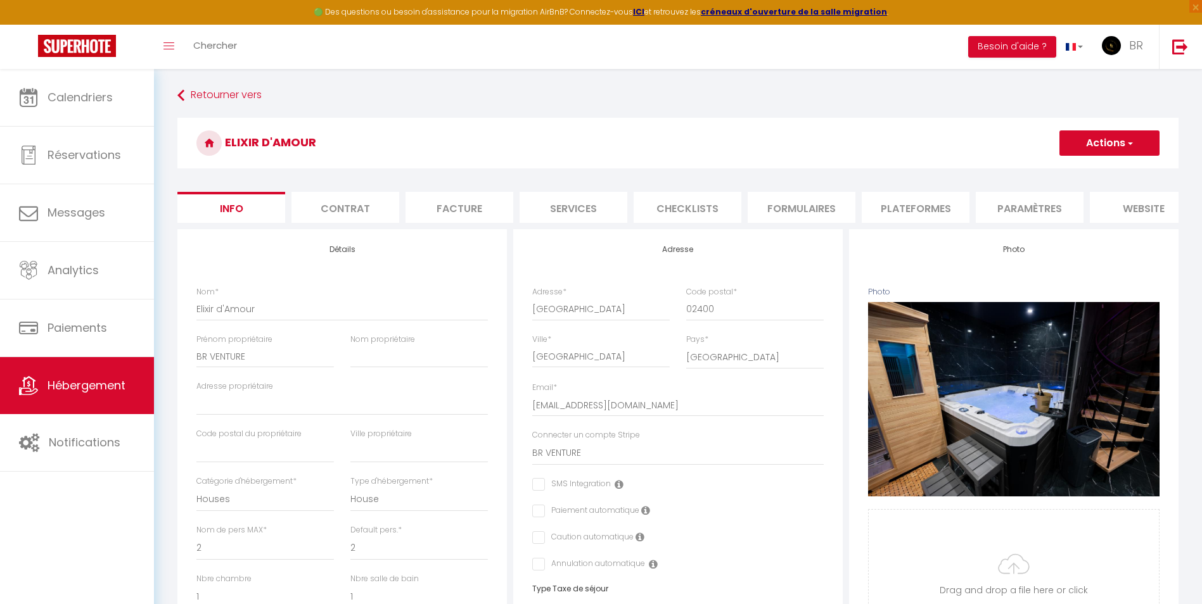
click at [681, 208] on li "Checklists" at bounding box center [687, 207] width 108 height 31
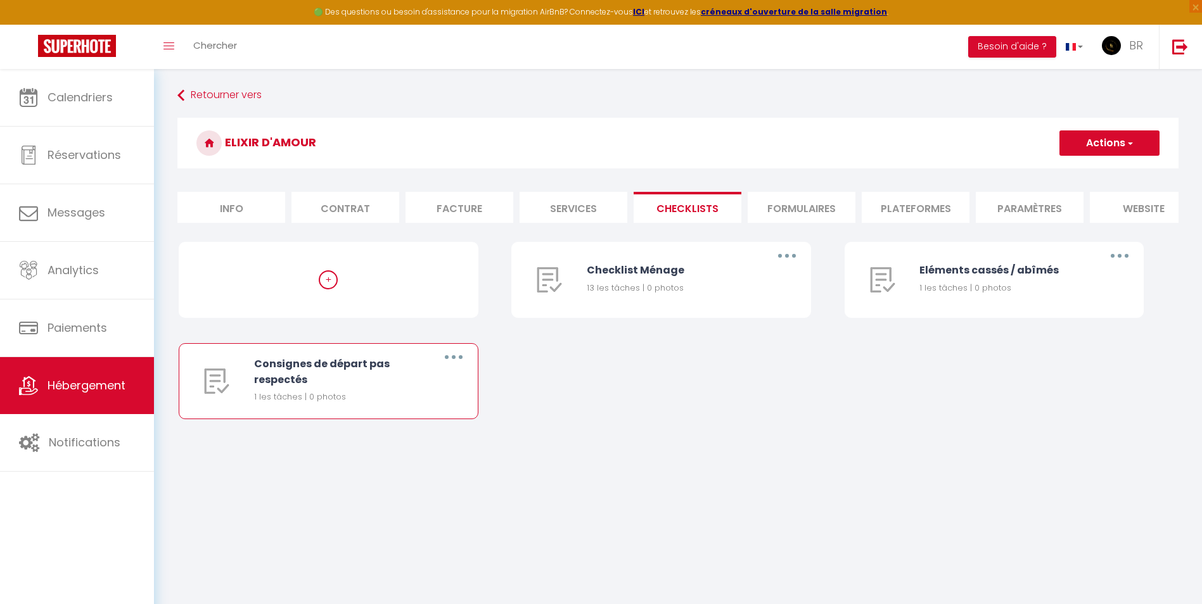
drag, startPoint x: 297, startPoint y: 389, endPoint x: 290, endPoint y: 364, distance: 26.3
click at [290, 364] on div "Consignes de départ pas respectés 1 les tâches | 0 photos" at bounding box center [336, 381] width 165 height 75
click at [657, 412] on div "+ Checklist Ménage 13 les tâches | 0 photos Editer Dupliquer Supprimer Eléments…" at bounding box center [678, 343] width 998 height 203
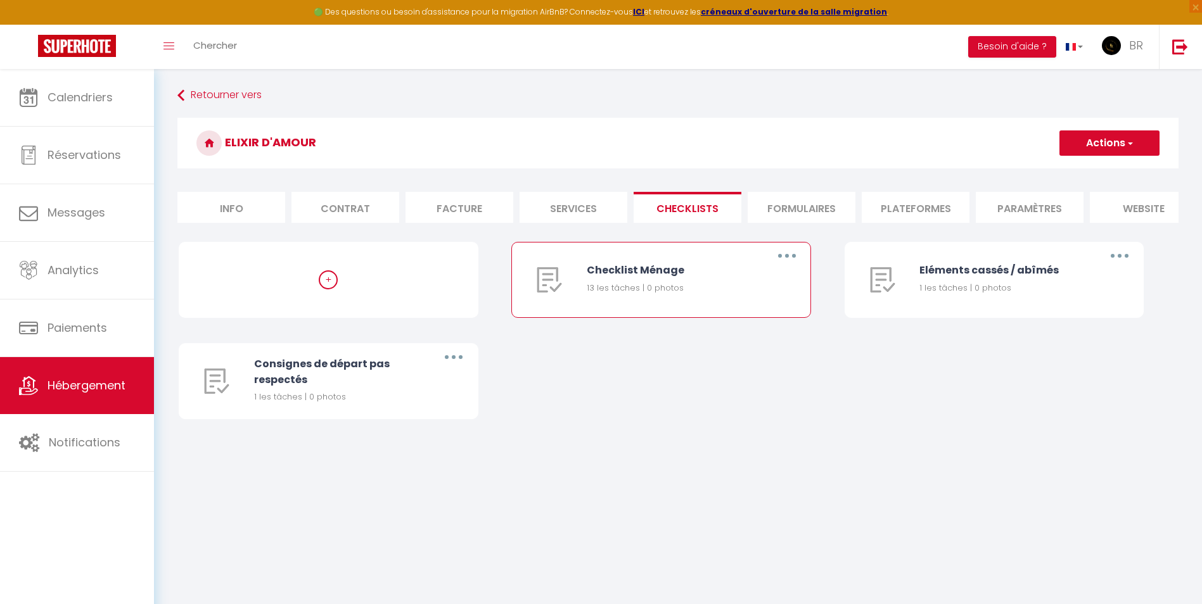
drag, startPoint x: 684, startPoint y: 313, endPoint x: 612, endPoint y: 287, distance: 76.7
click at [612, 287] on div "Checklist Ménage 13 les tâches | 0 photos" at bounding box center [669, 280] width 165 height 75
drag, startPoint x: 612, startPoint y: 287, endPoint x: 697, endPoint y: 366, distance: 116.1
click at [688, 366] on div "+ Checklist Ménage 13 les tâches | 0 photos Editer Dupliquer Supprimer Eléments…" at bounding box center [678, 343] width 998 height 203
click at [790, 266] on button "button" at bounding box center [786, 256] width 35 height 20
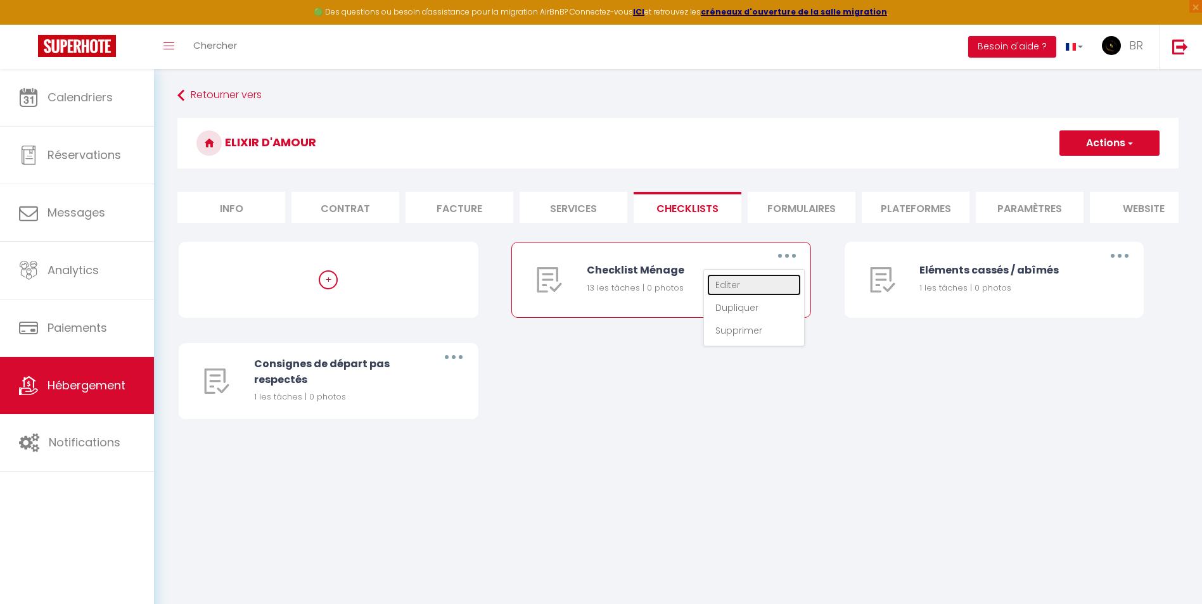
click at [762, 286] on link "Editer" at bounding box center [754, 285] width 94 height 22
type input "Checklist Ménage"
type input "Procédure OBLIGATOIRE à suivre à la fin du ménage"
select select
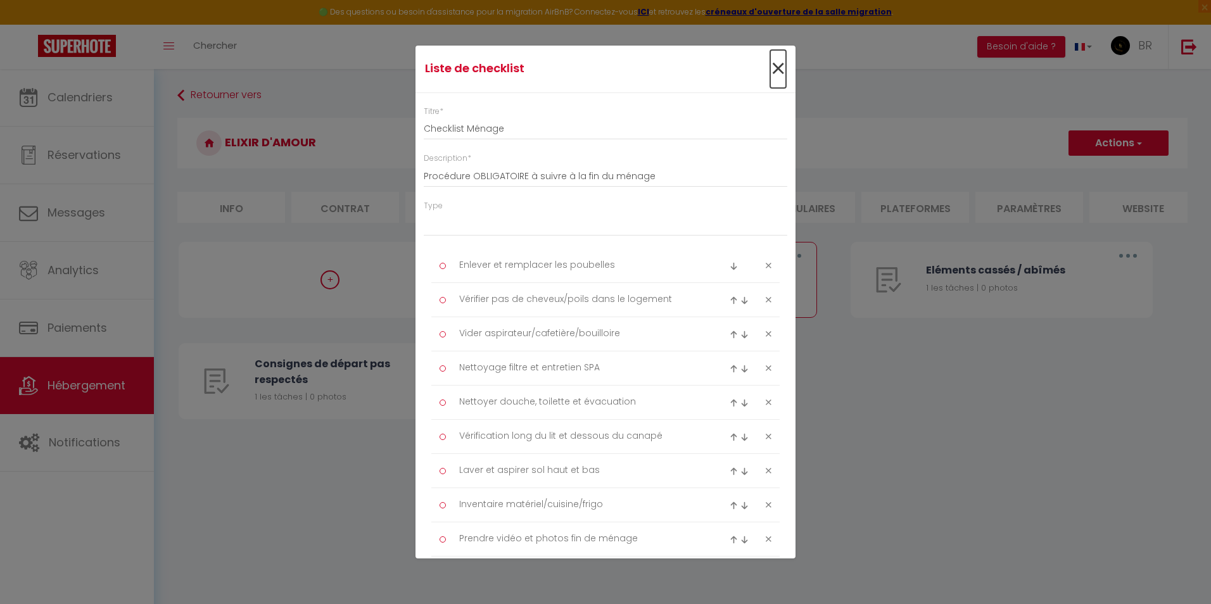
click at [774, 65] on span "×" at bounding box center [778, 69] width 16 height 38
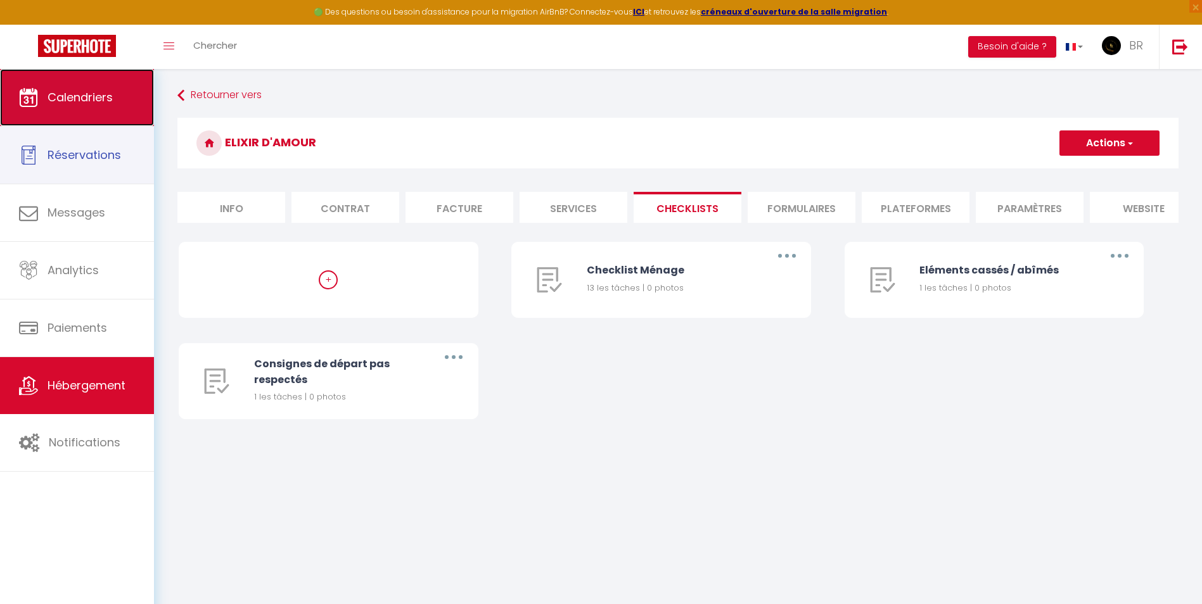
click at [76, 111] on link "Calendriers" at bounding box center [77, 97] width 154 height 57
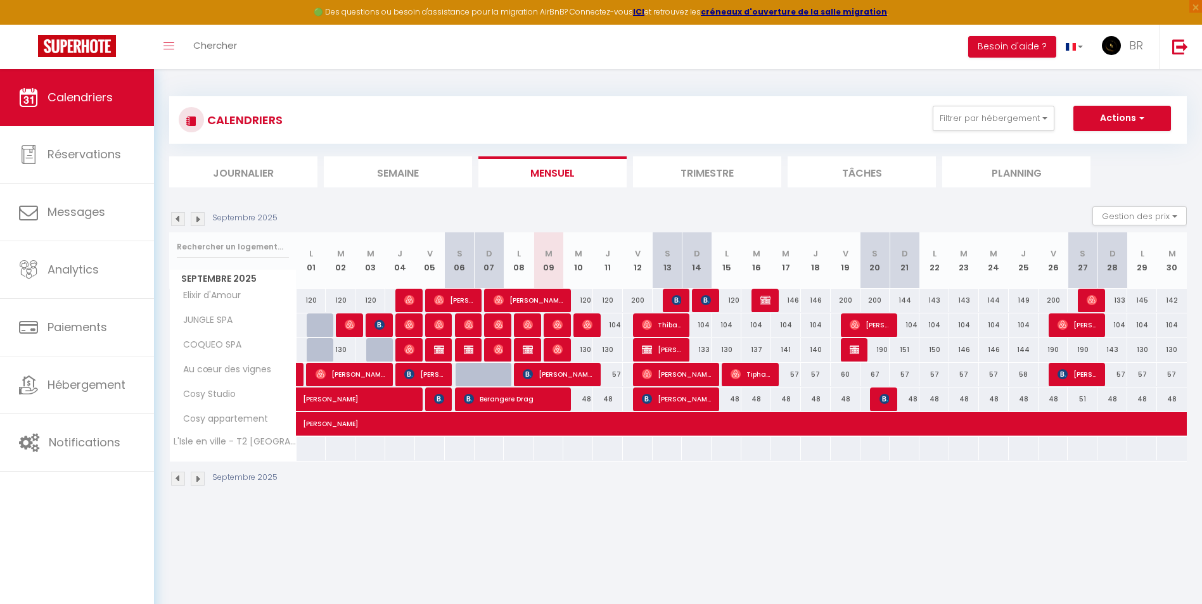
click at [179, 224] on img at bounding box center [178, 219] width 14 height 14
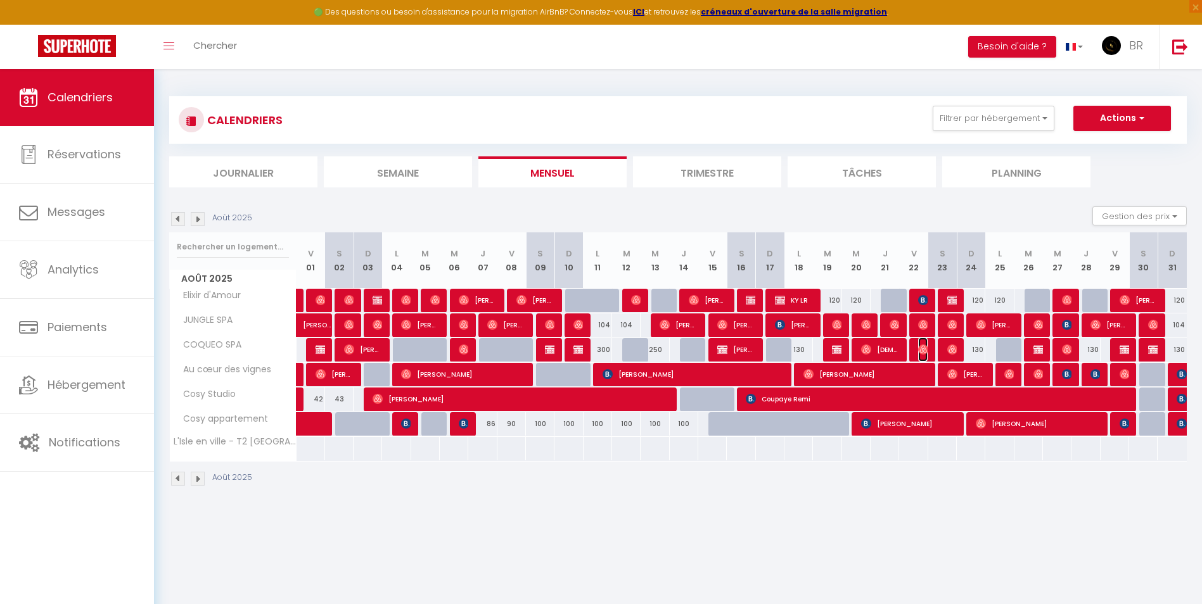
click at [920, 348] on img at bounding box center [923, 350] width 10 height 10
select select "OK"
select select "1"
select select "0"
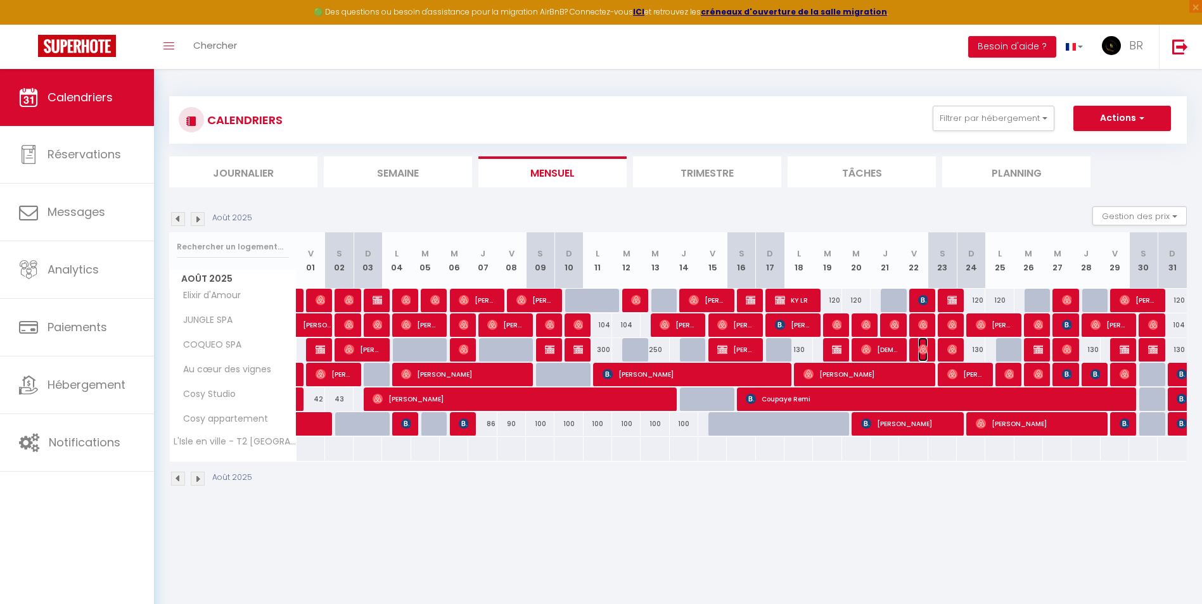
select select "1"
select select
select select "25697"
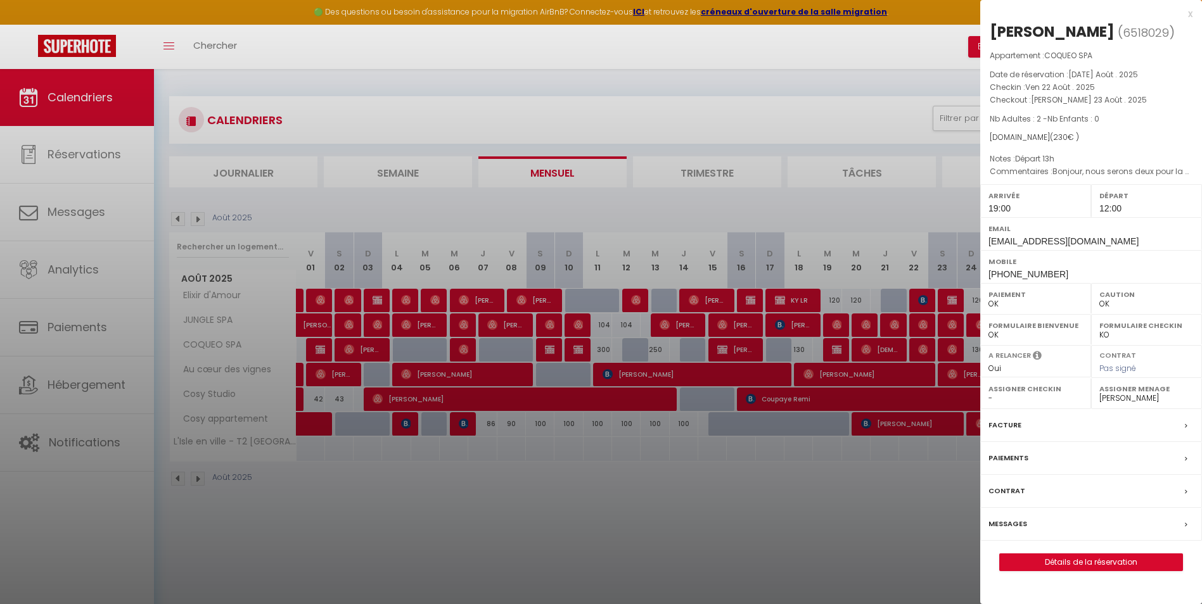
click at [941, 347] on div at bounding box center [601, 302] width 1202 height 604
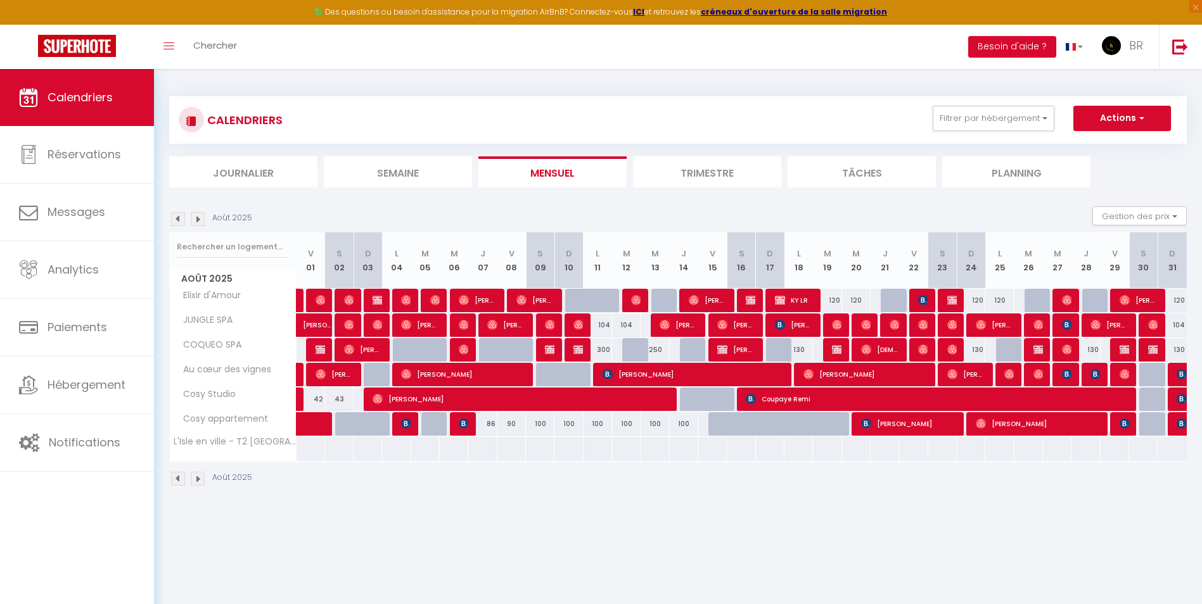
click at [943, 347] on body "🟢 Des questions ou besoin d'assistance pour la migration AirBnB? Connectez-vous…" at bounding box center [601, 371] width 1202 height 604
click at [198, 220] on img at bounding box center [198, 219] width 14 height 14
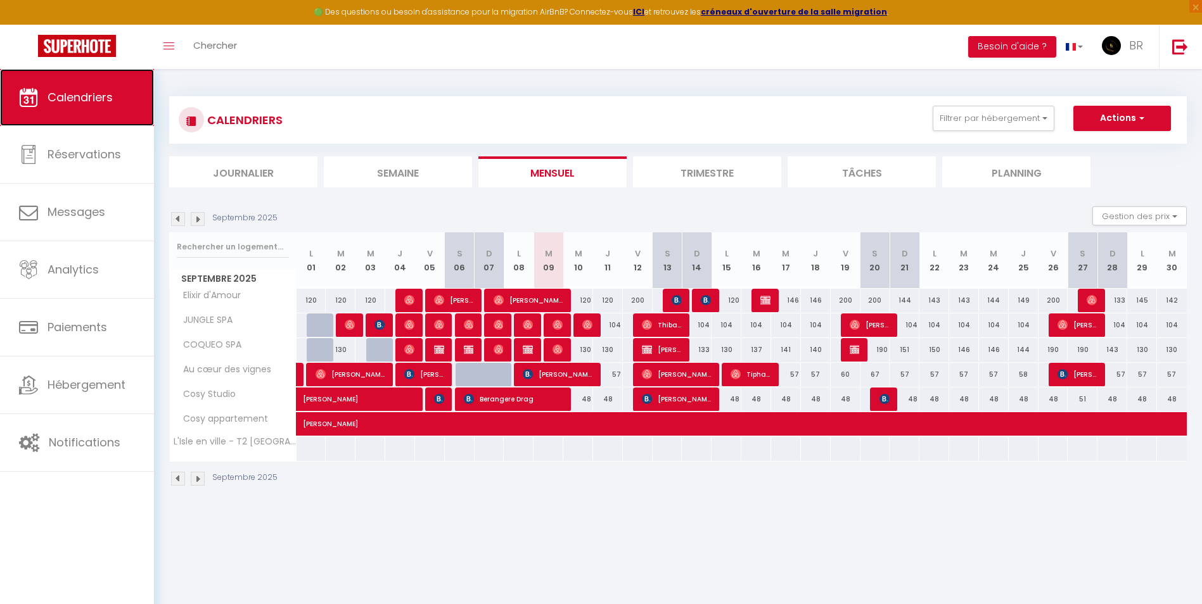
click at [45, 98] on link "Calendriers" at bounding box center [77, 97] width 154 height 57
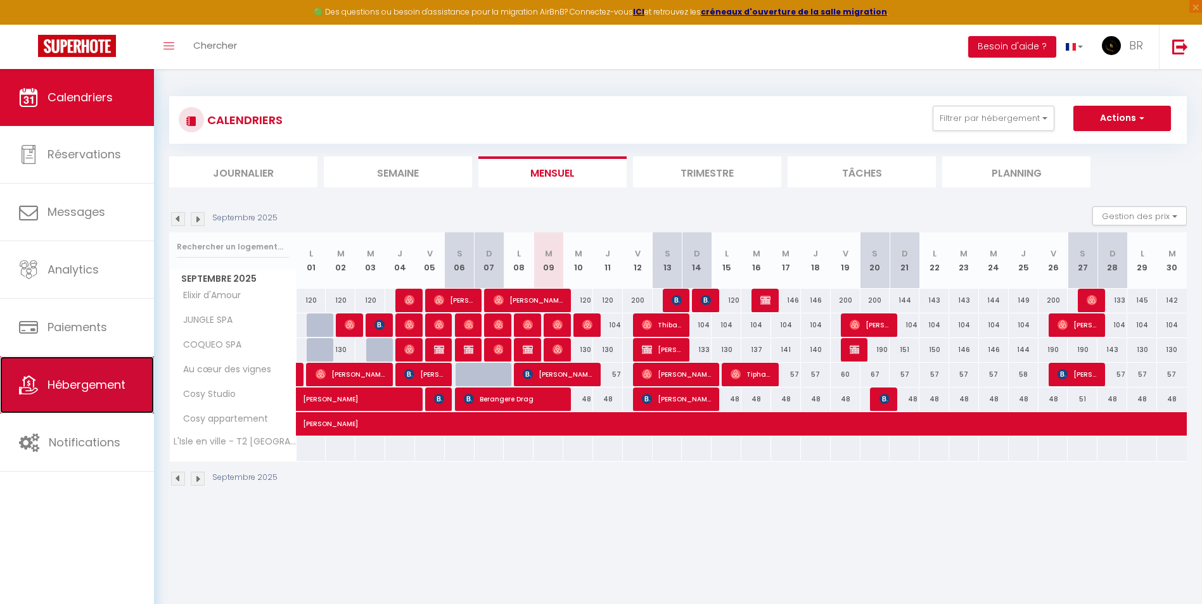
click at [73, 376] on link "Hébergement" at bounding box center [77, 385] width 154 height 57
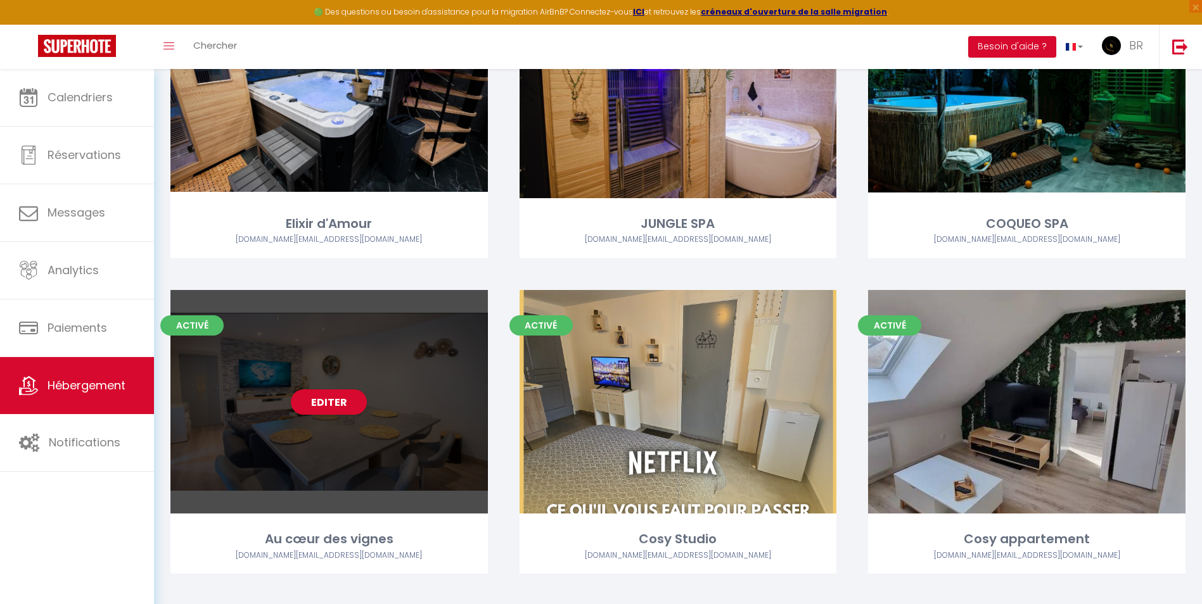
scroll to position [380, 0]
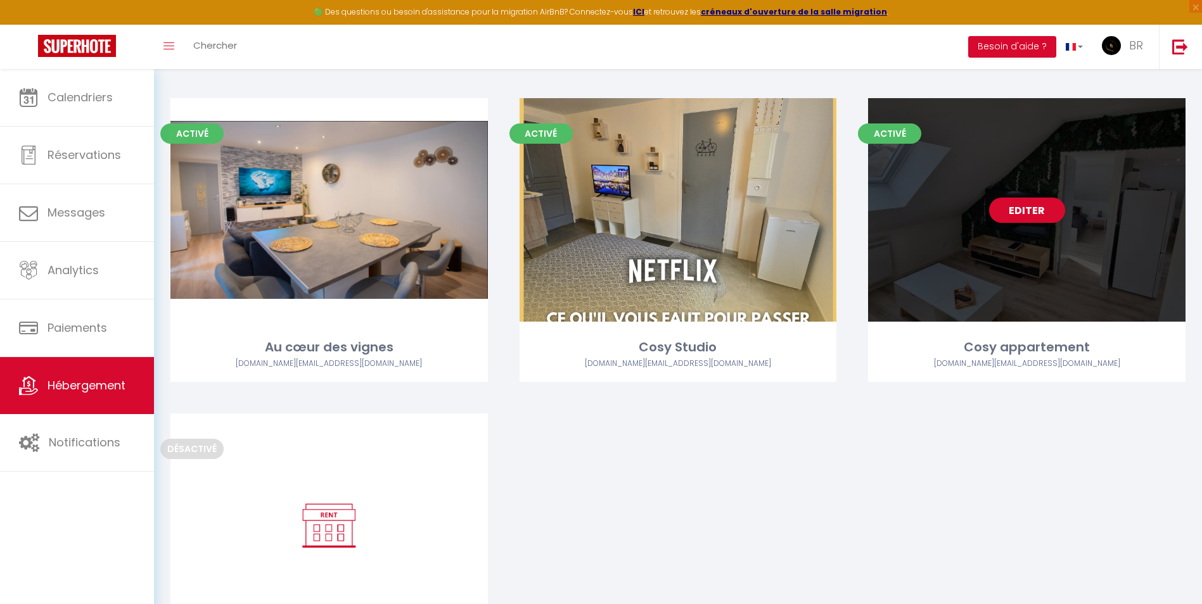
click at [1026, 201] on link "Editer" at bounding box center [1027, 210] width 76 height 25
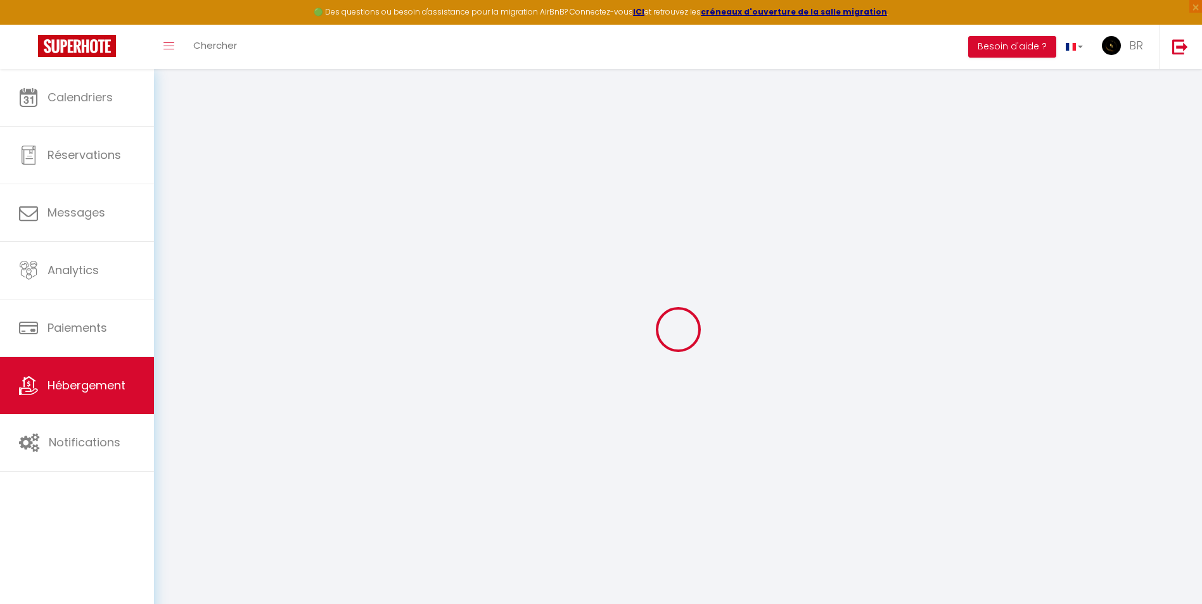
select select
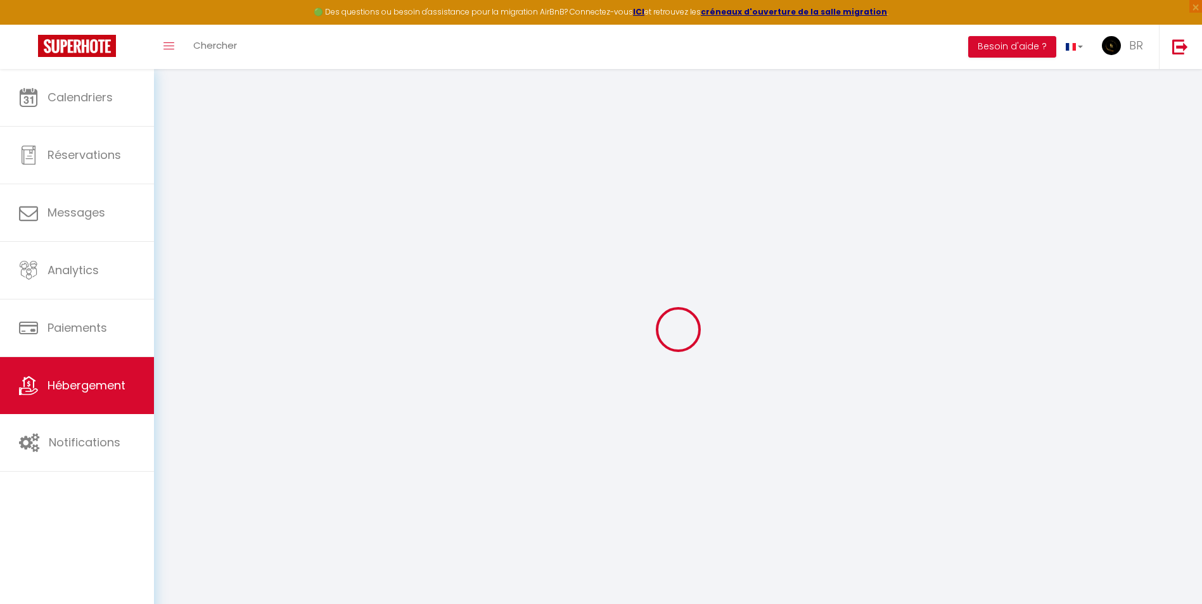
select select
checkbox input "false"
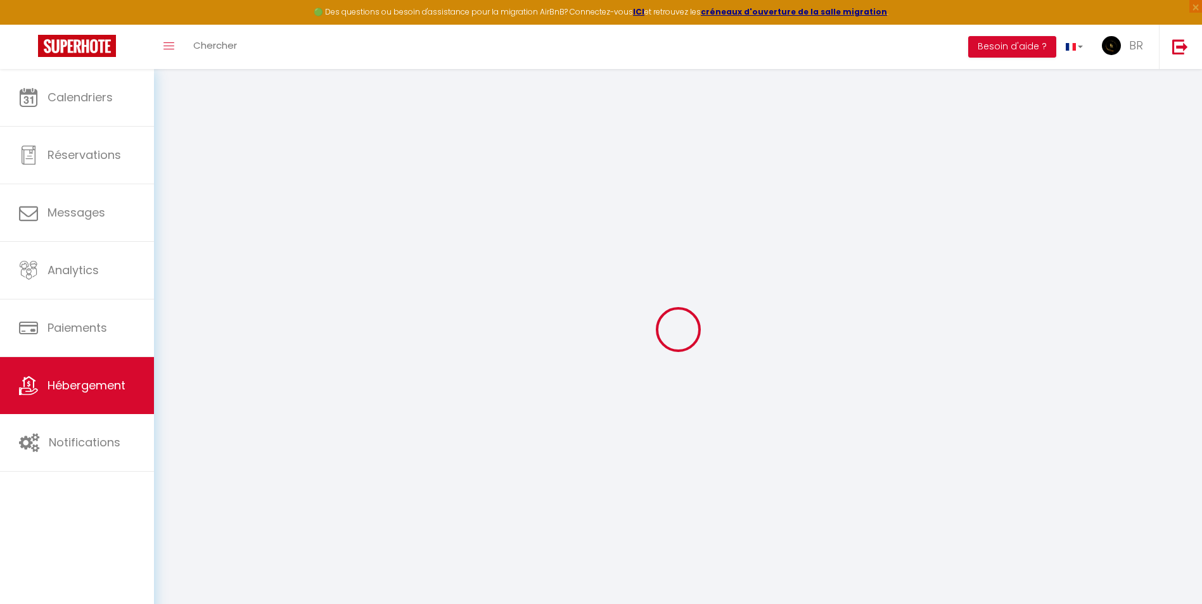
select select
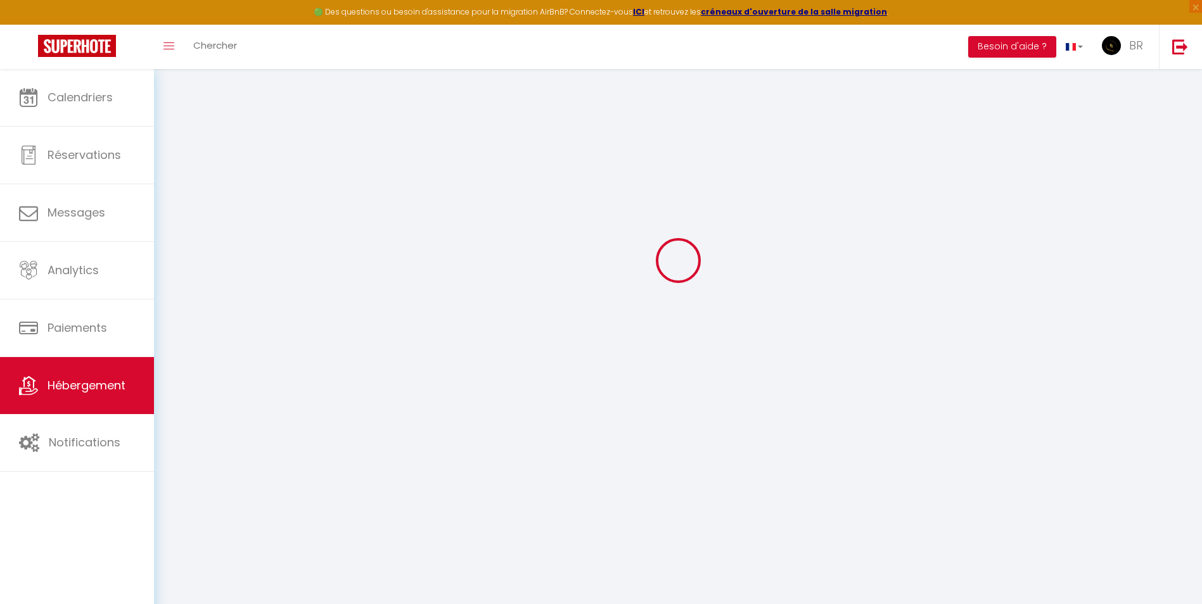
select select
checkbox input "false"
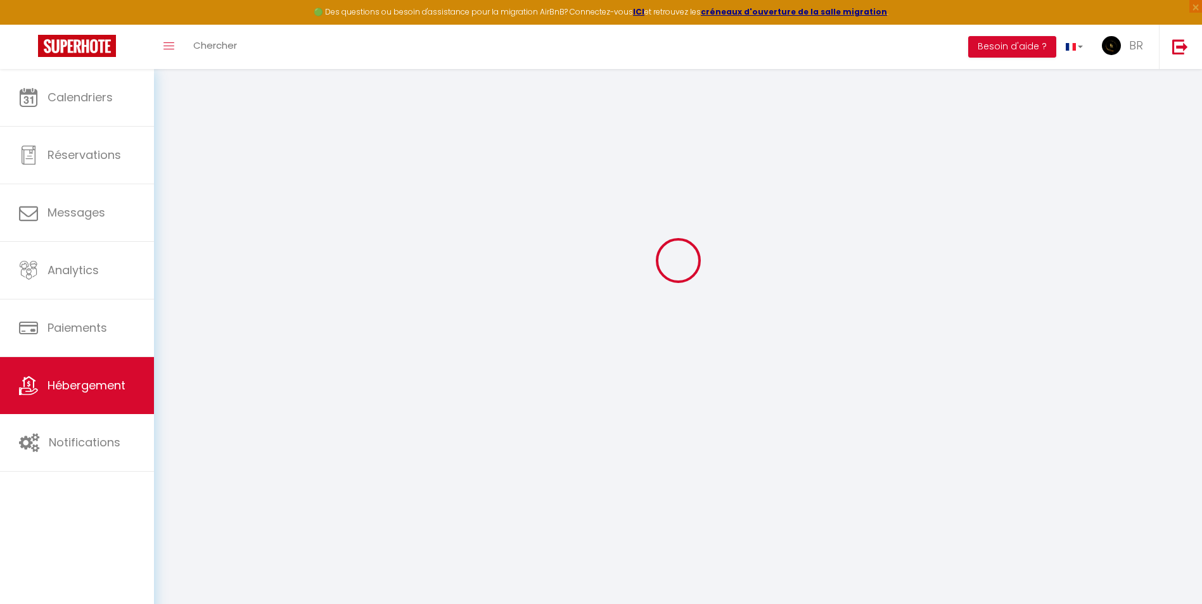
checkbox input "false"
select select
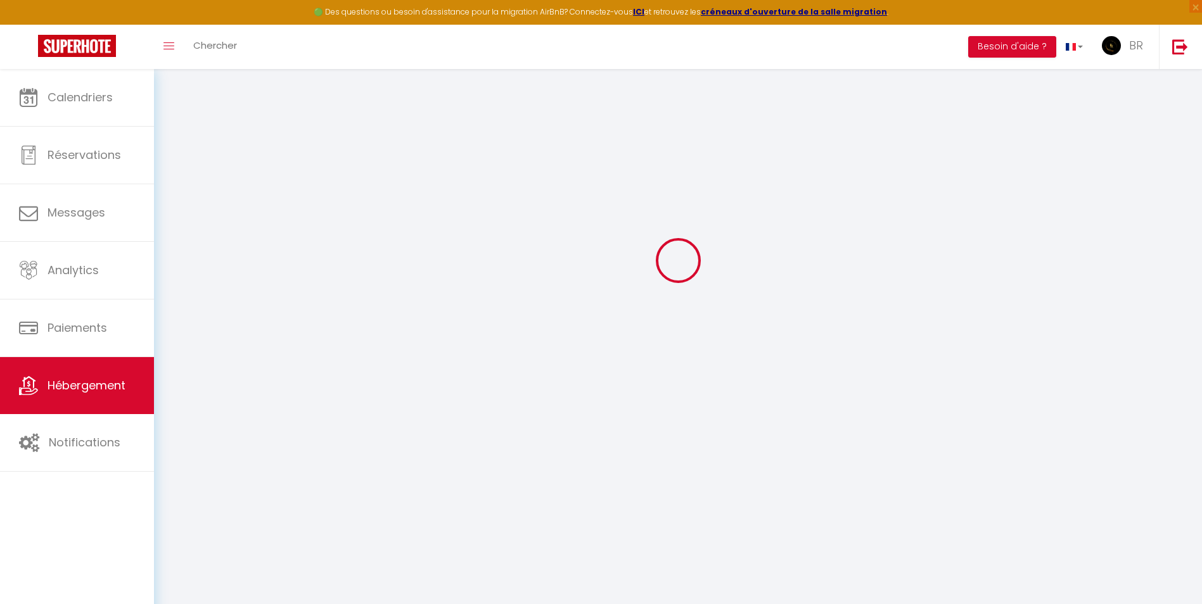
type input "Cosy appartement"
type input "BR VENTURE"
type input "60"
type input "20"
select select
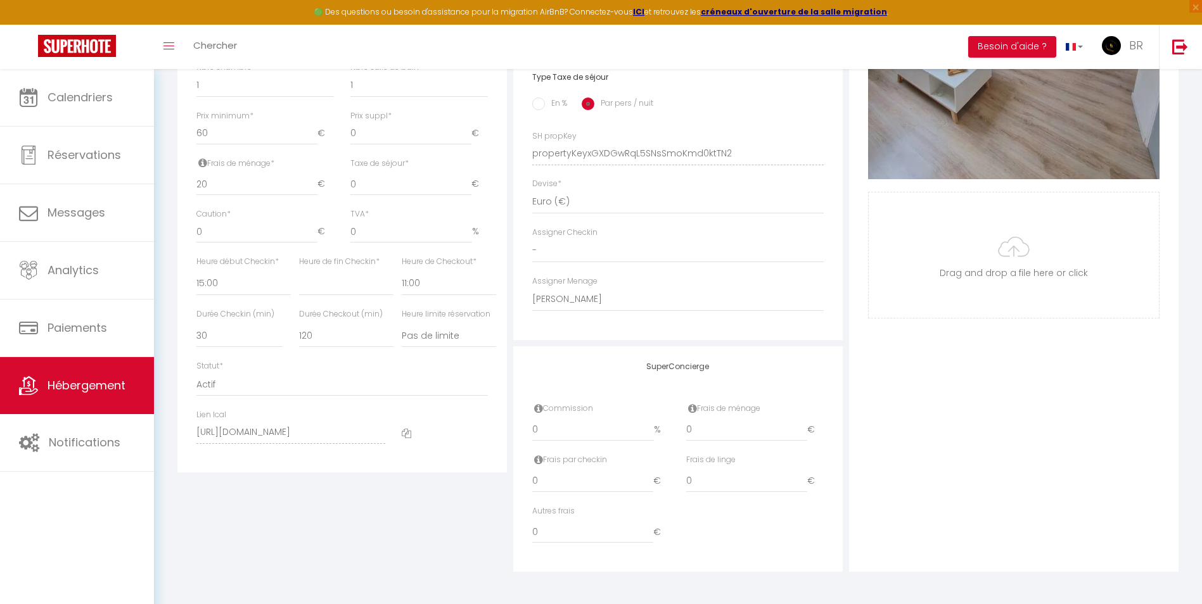
scroll to position [521, 0]
click at [263, 383] on select "Actif Pas actif" at bounding box center [341, 384] width 291 height 24
click at [196, 372] on select "Actif Pas actif" at bounding box center [341, 384] width 291 height 24
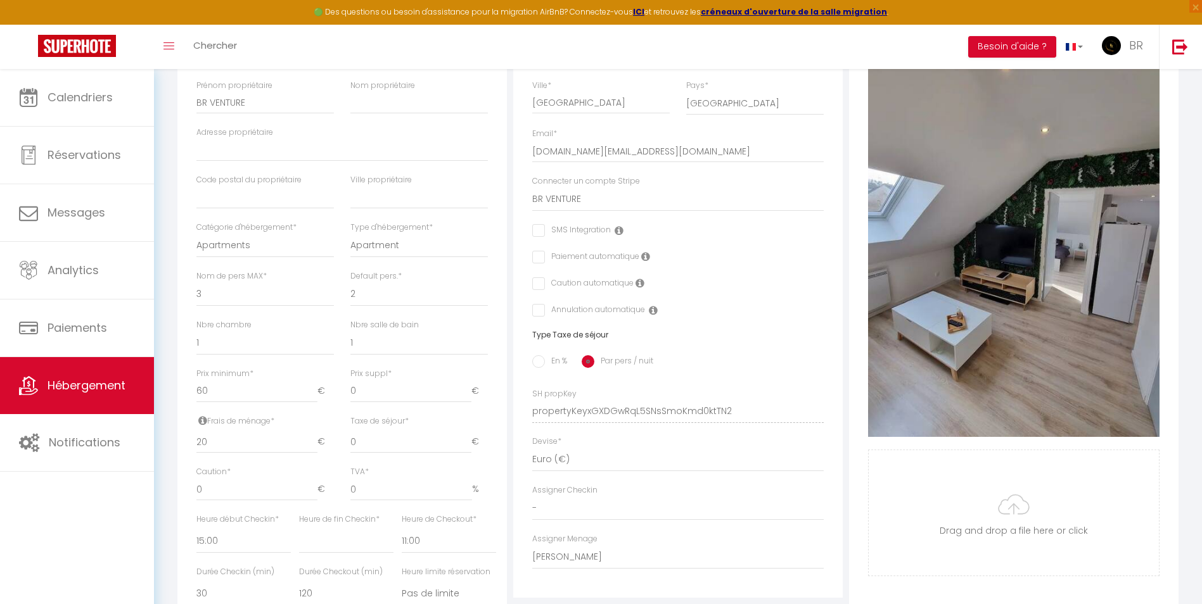
scroll to position [78, 0]
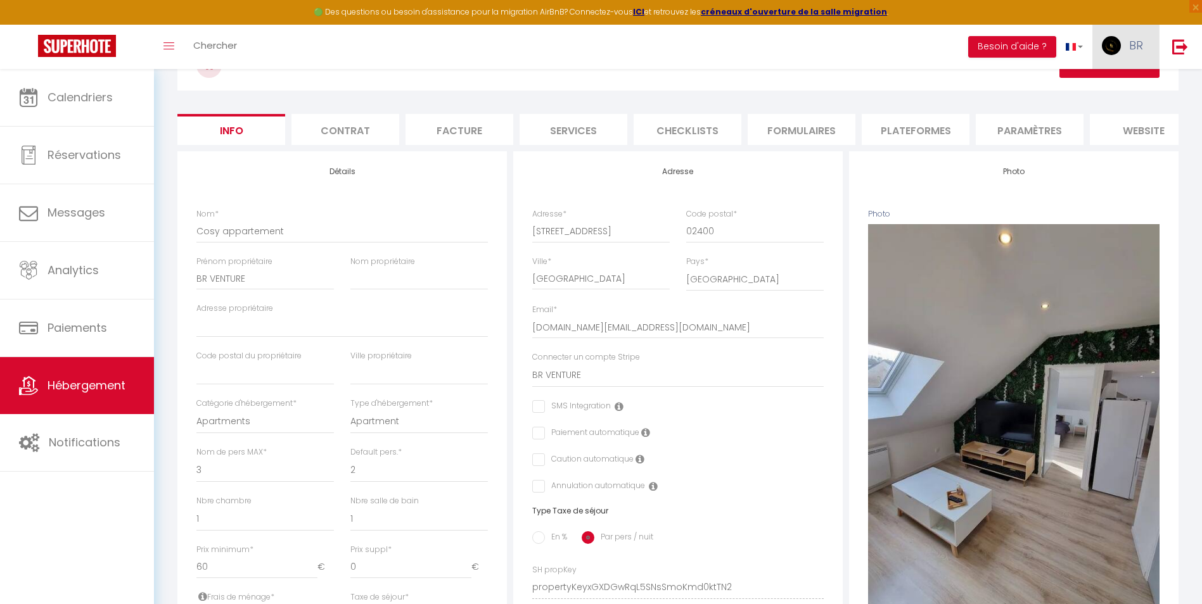
click at [1122, 67] on link "BR" at bounding box center [1125, 47] width 67 height 44
click at [1014, 93] on div "Cosy appartement Actions Enregistrer Dupliquer Supprimer Importer les réservati…" at bounding box center [677, 69] width 1001 height 58
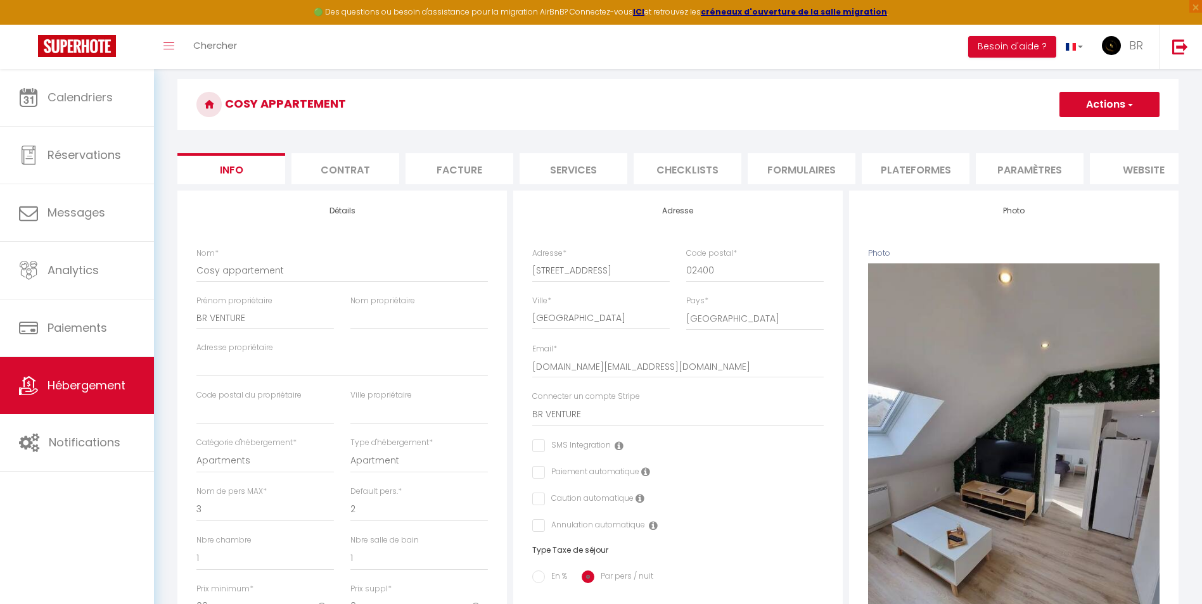
scroll to position [0, 0]
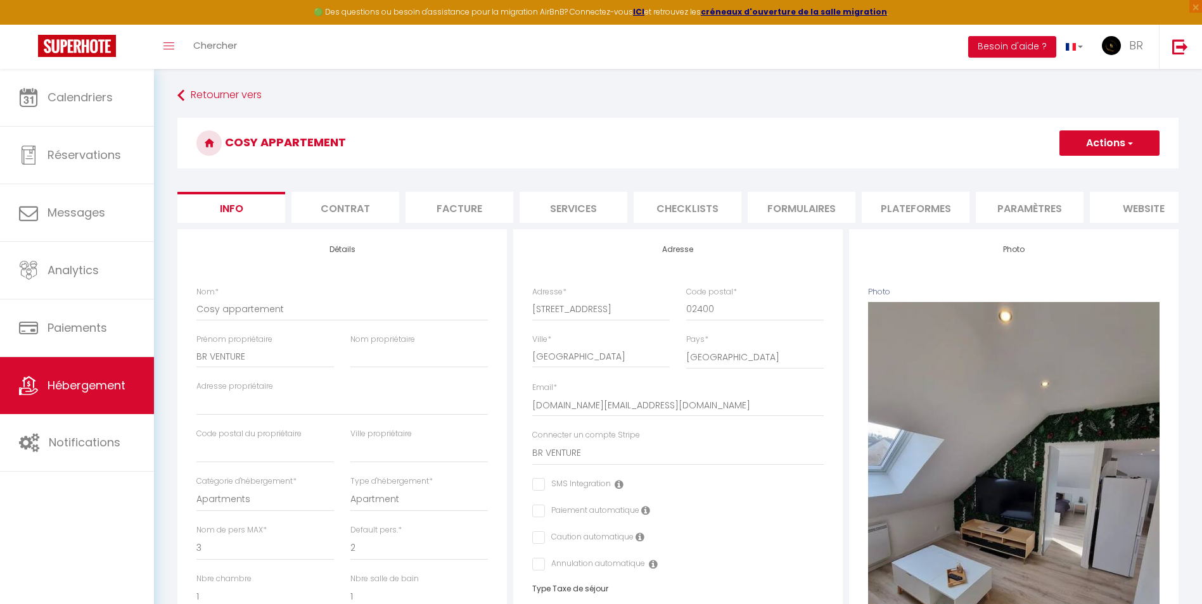
click at [1098, 137] on button "Actions" at bounding box center [1109, 142] width 100 height 25
click at [1076, 167] on input "Enregistrer" at bounding box center [1059, 171] width 47 height 13
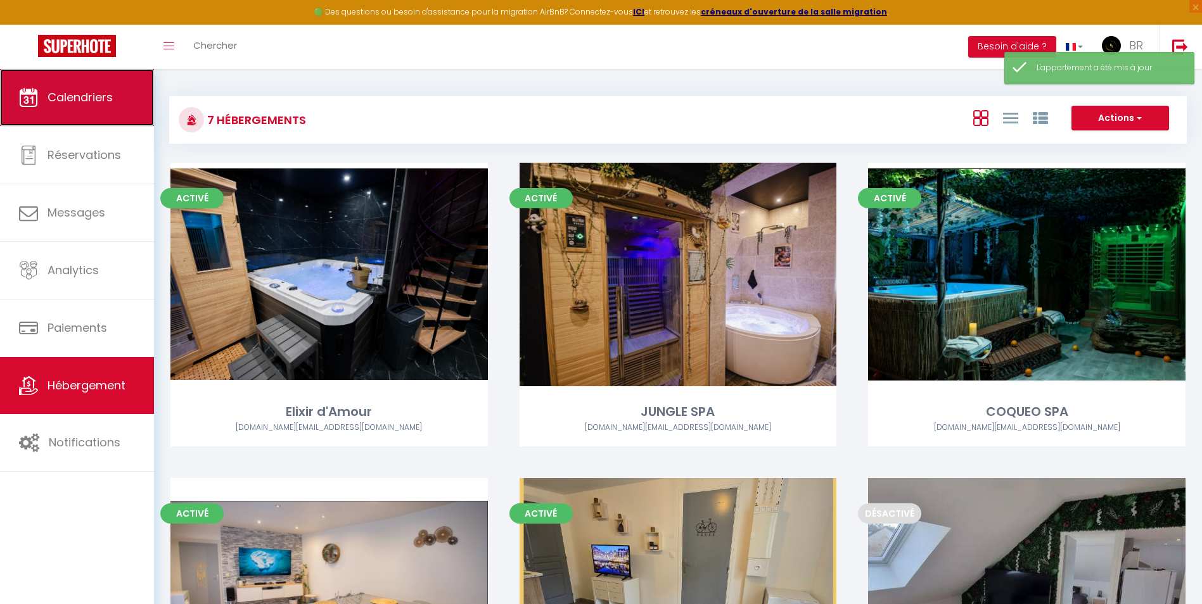
click at [75, 107] on link "Calendriers" at bounding box center [77, 97] width 154 height 57
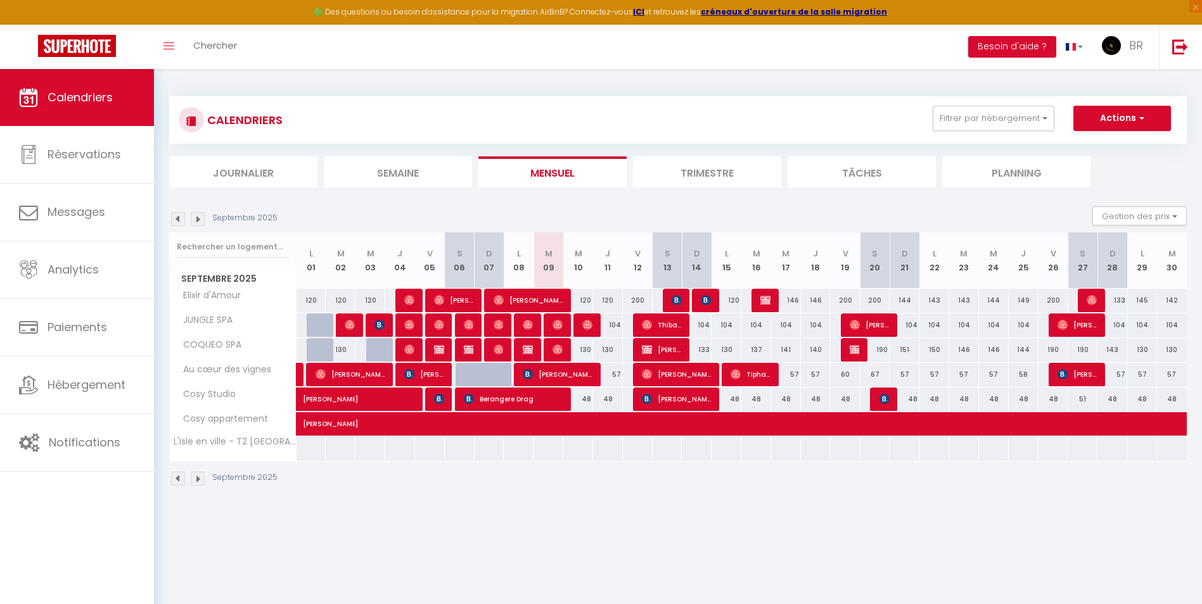
click at [493, 535] on body "🟢 Des questions ou besoin d'assistance pour la migration AirBnB? Connectez-vous…" at bounding box center [601, 371] width 1202 height 604
